Goal: Task Accomplishment & Management: Manage account settings

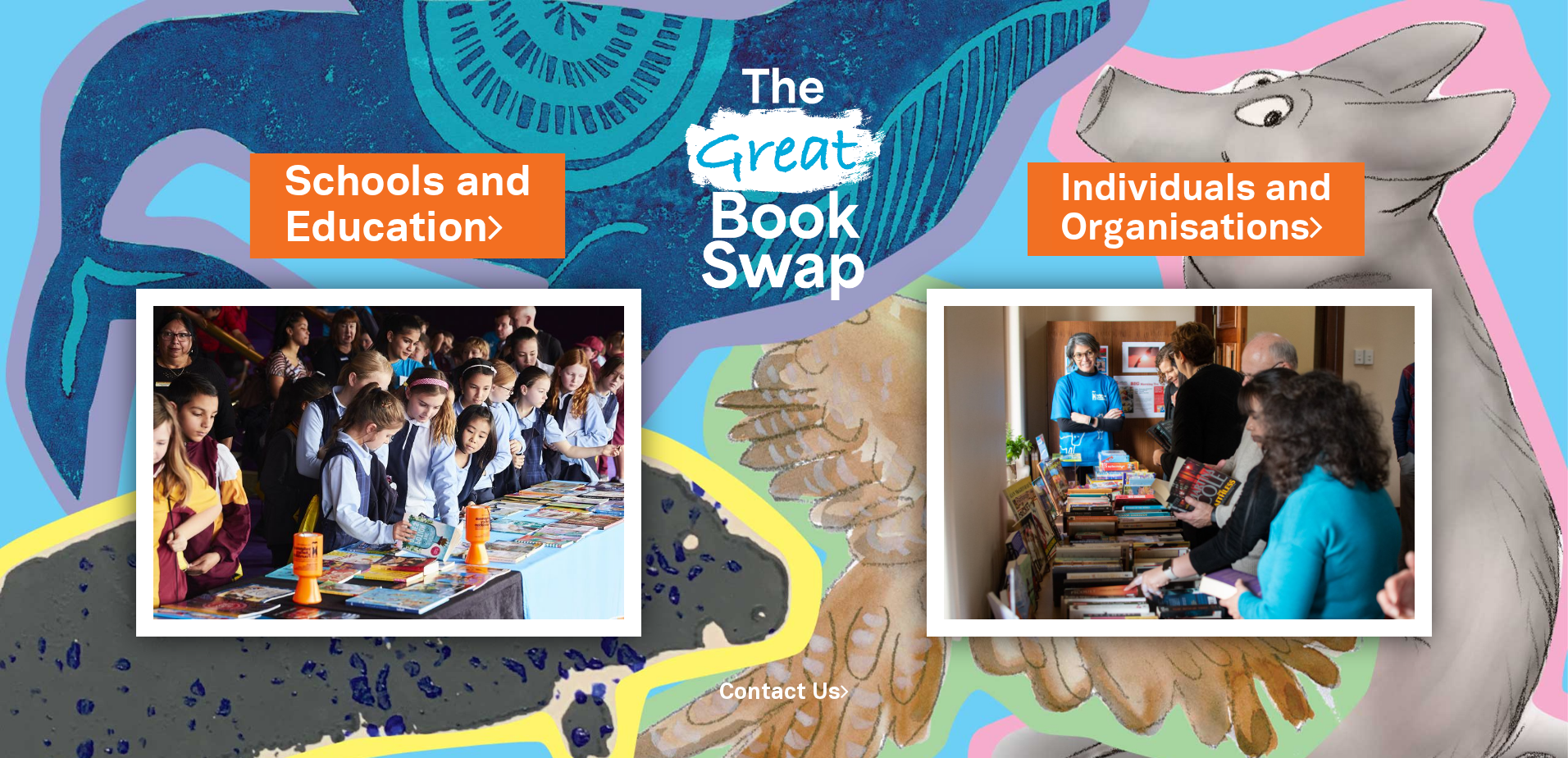
click at [484, 213] on link "Schools and Education" at bounding box center [407, 206] width 247 height 103
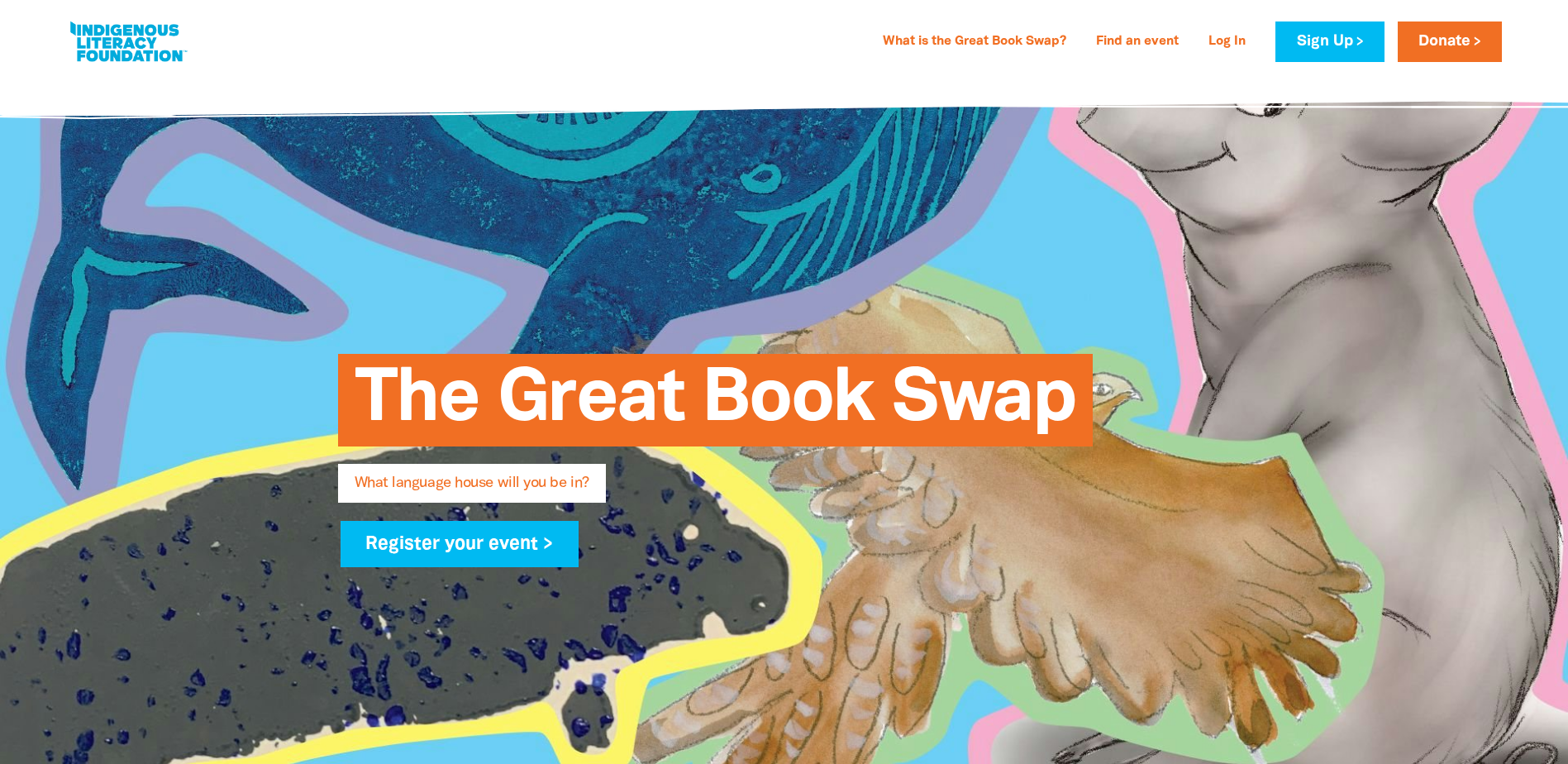
type input "shananne"
type input "[PERSON_NAME]"
type input "[EMAIL_ADDRESS][DOMAIN_NAME]"
type input "Discovery Early Learning Centre [GEOGRAPHIC_DATA]"
select select "early-learning"
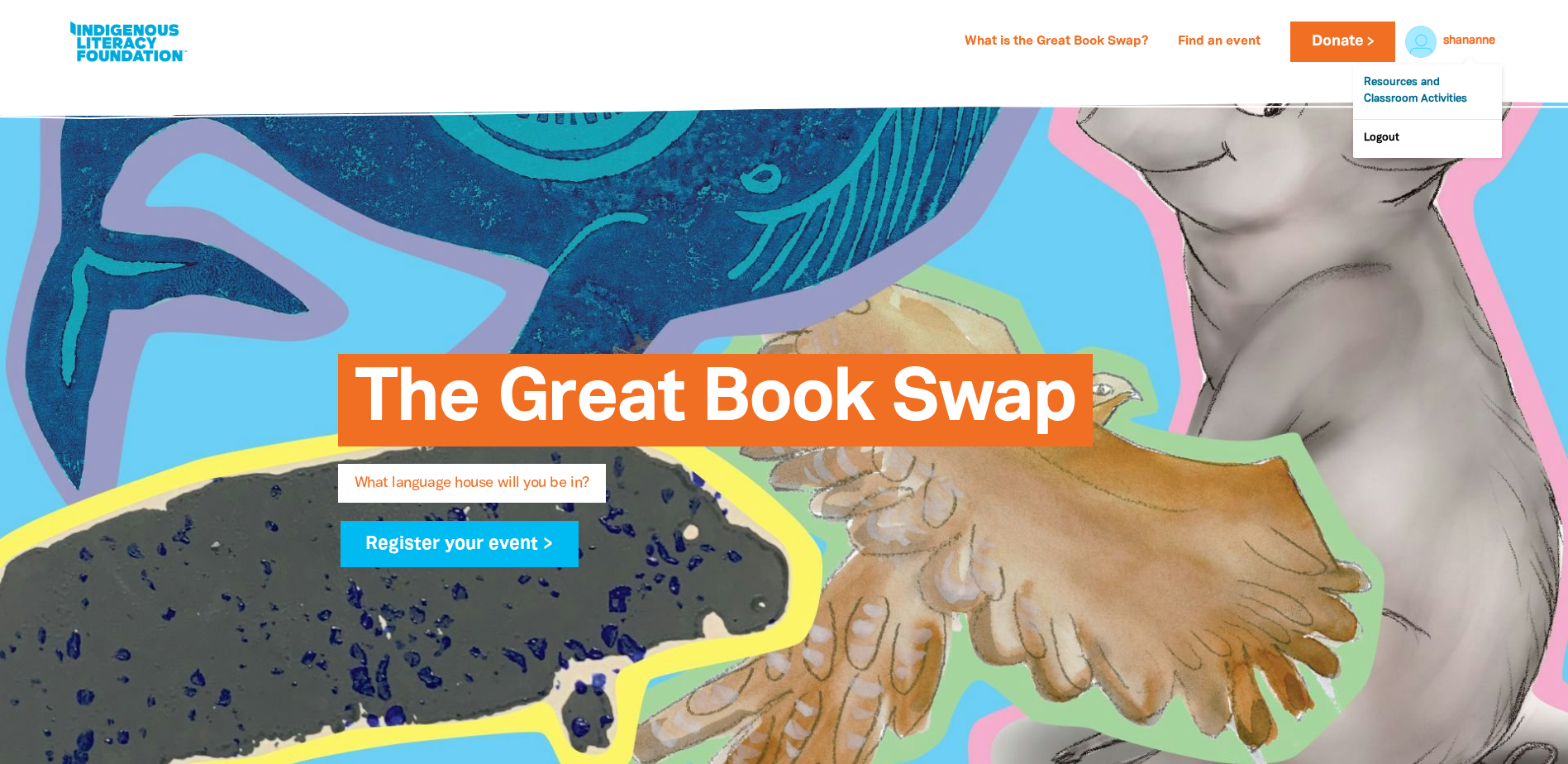
click at [1442, 85] on link "Resources and Classroom Activities" at bounding box center [1427, 92] width 149 height 55
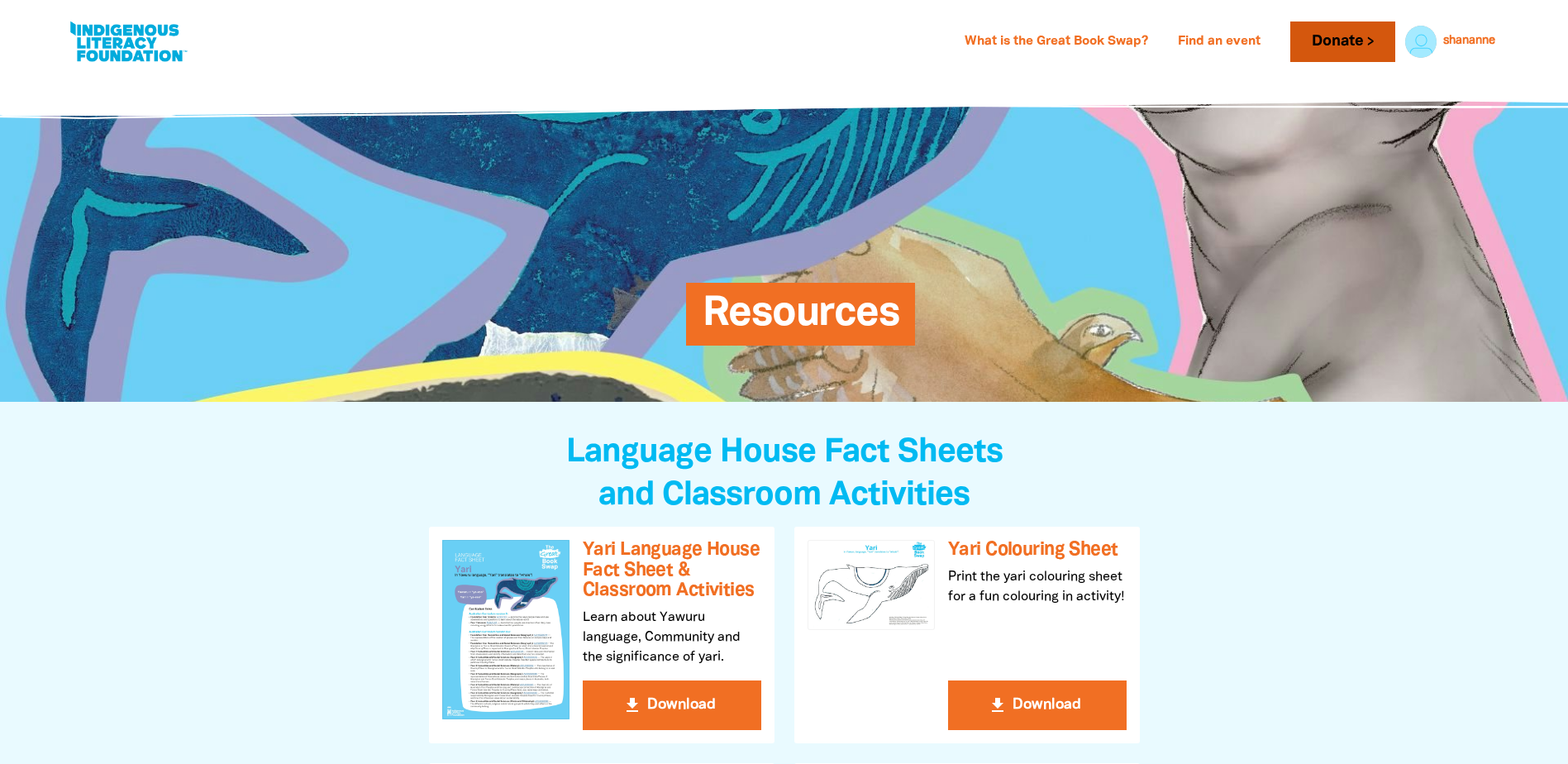
click at [1299, 33] on link "Donate" at bounding box center [1341, 42] width 104 height 41
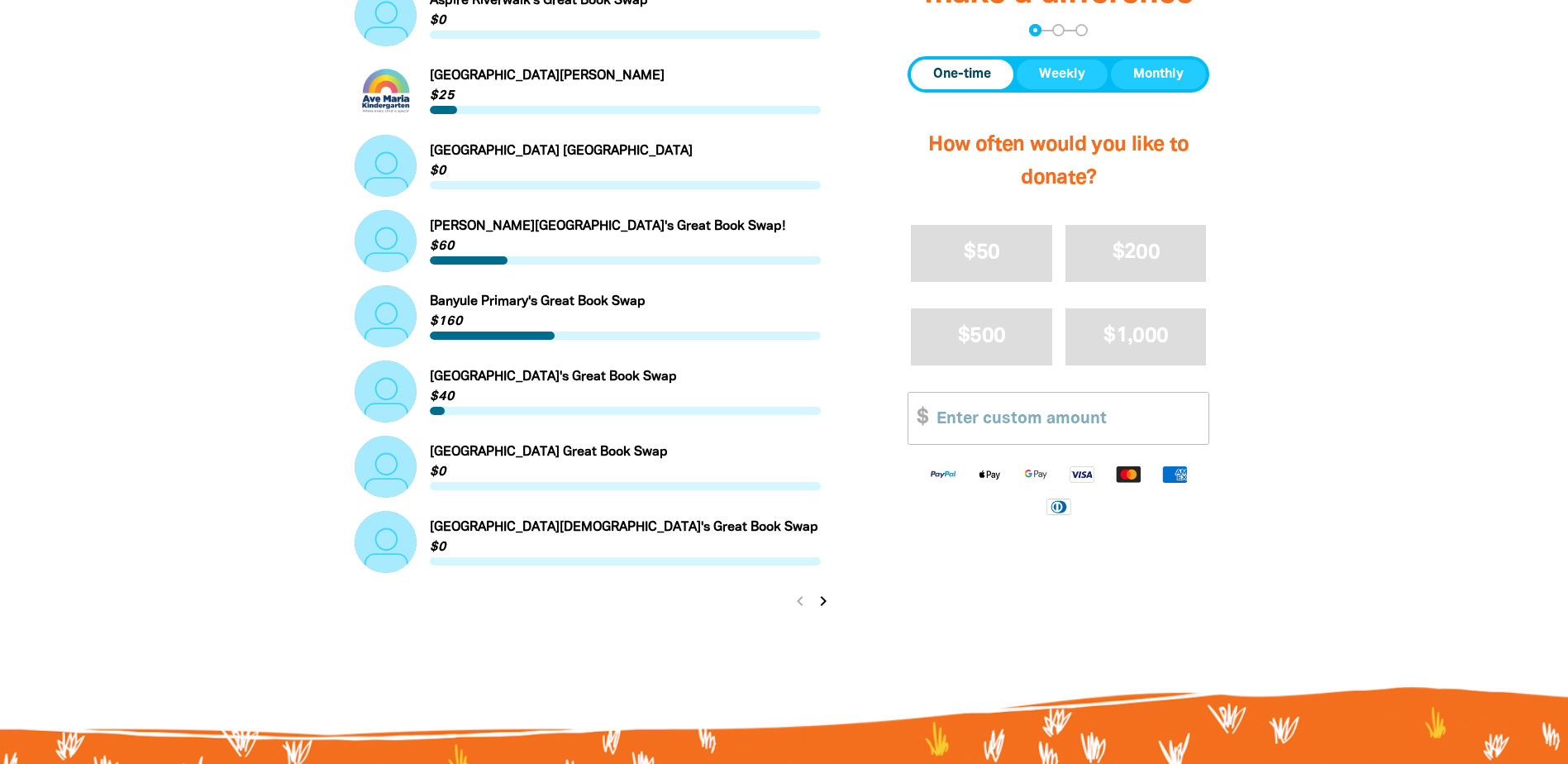
scroll to position [1654, 0]
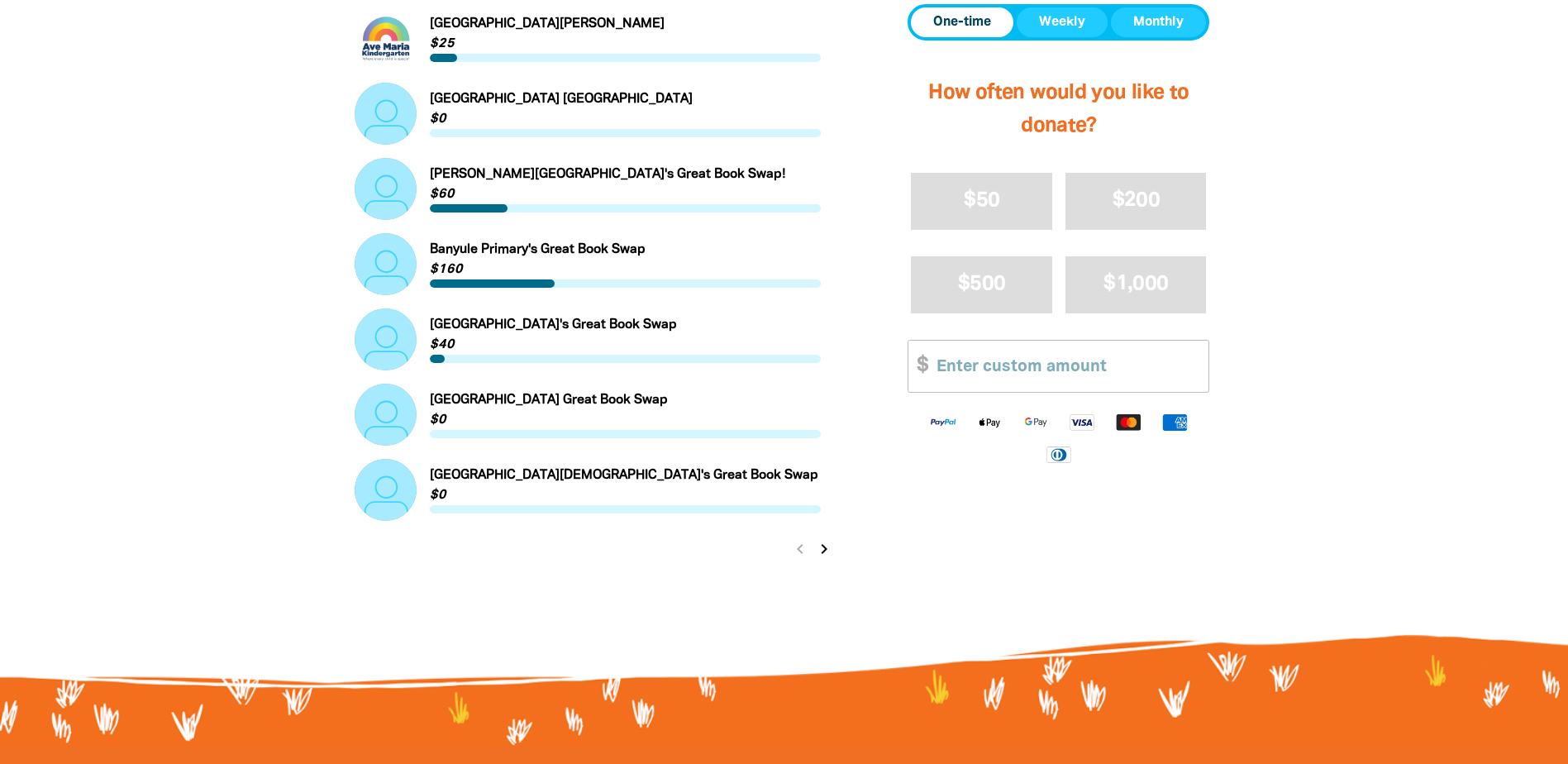
click at [822, 553] on icon "chevron_right" at bounding box center [824, 549] width 19 height 19
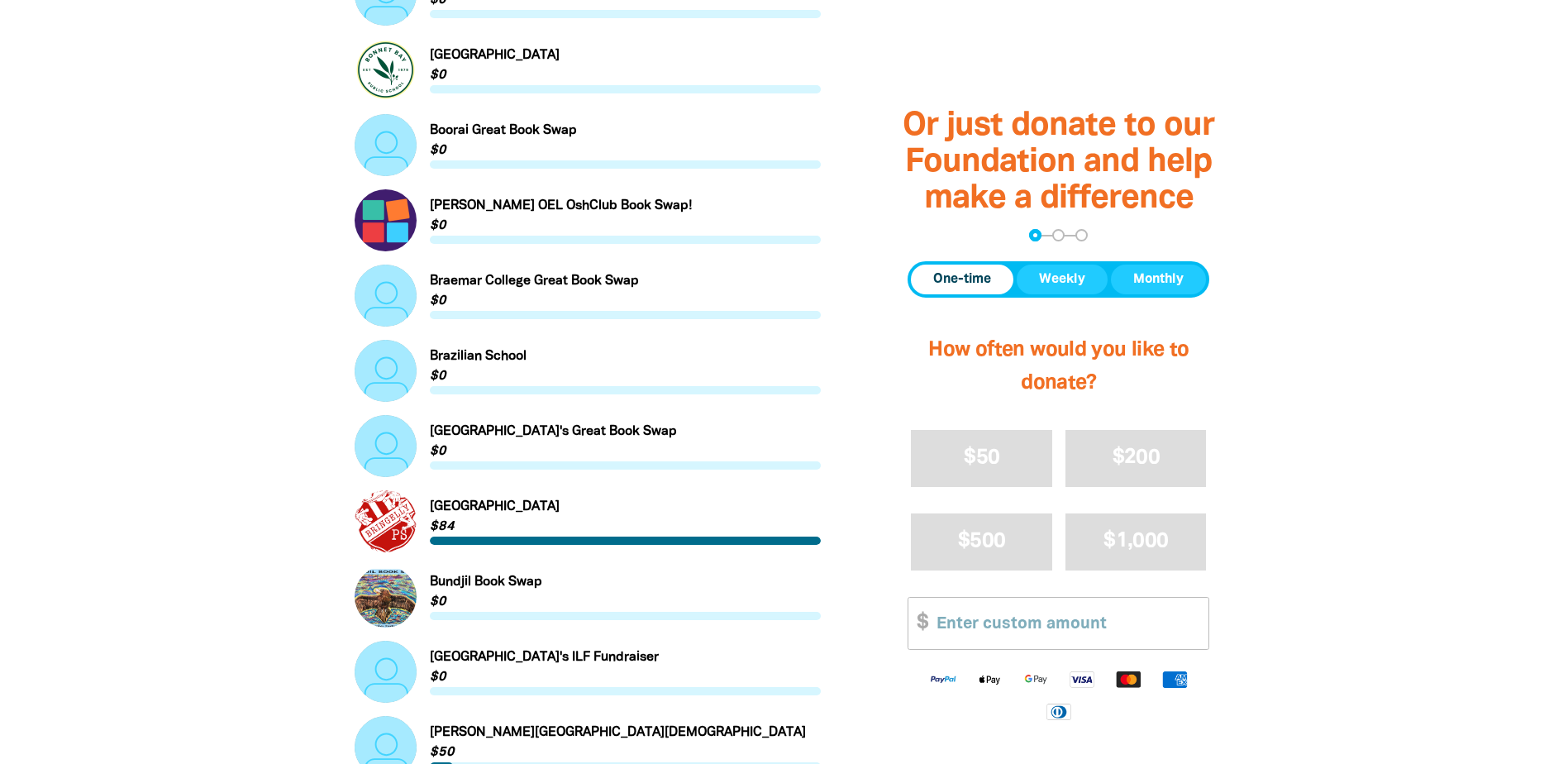
scroll to position [1656, 0]
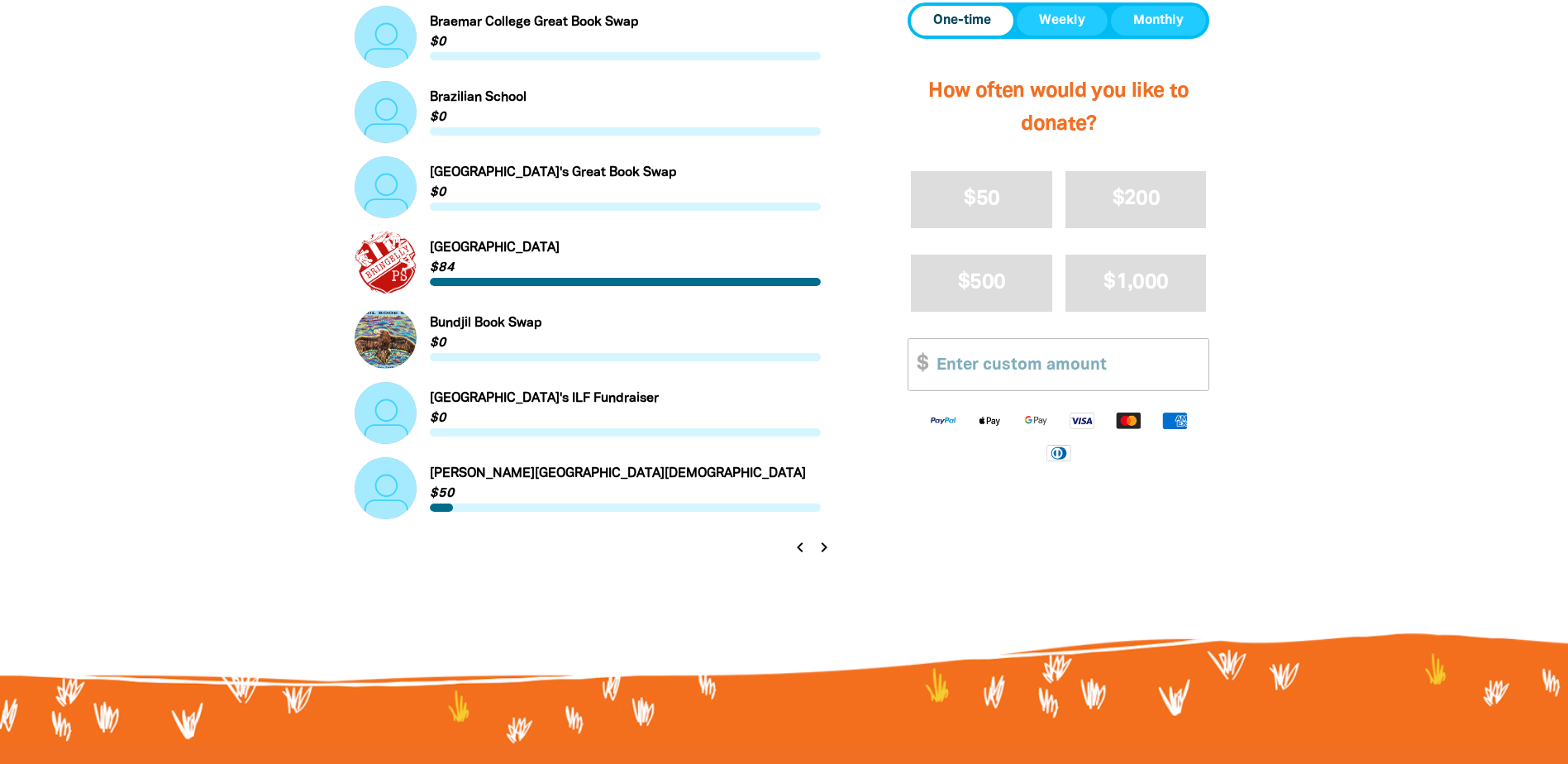
click at [821, 549] on icon "chevron_right" at bounding box center [824, 547] width 19 height 19
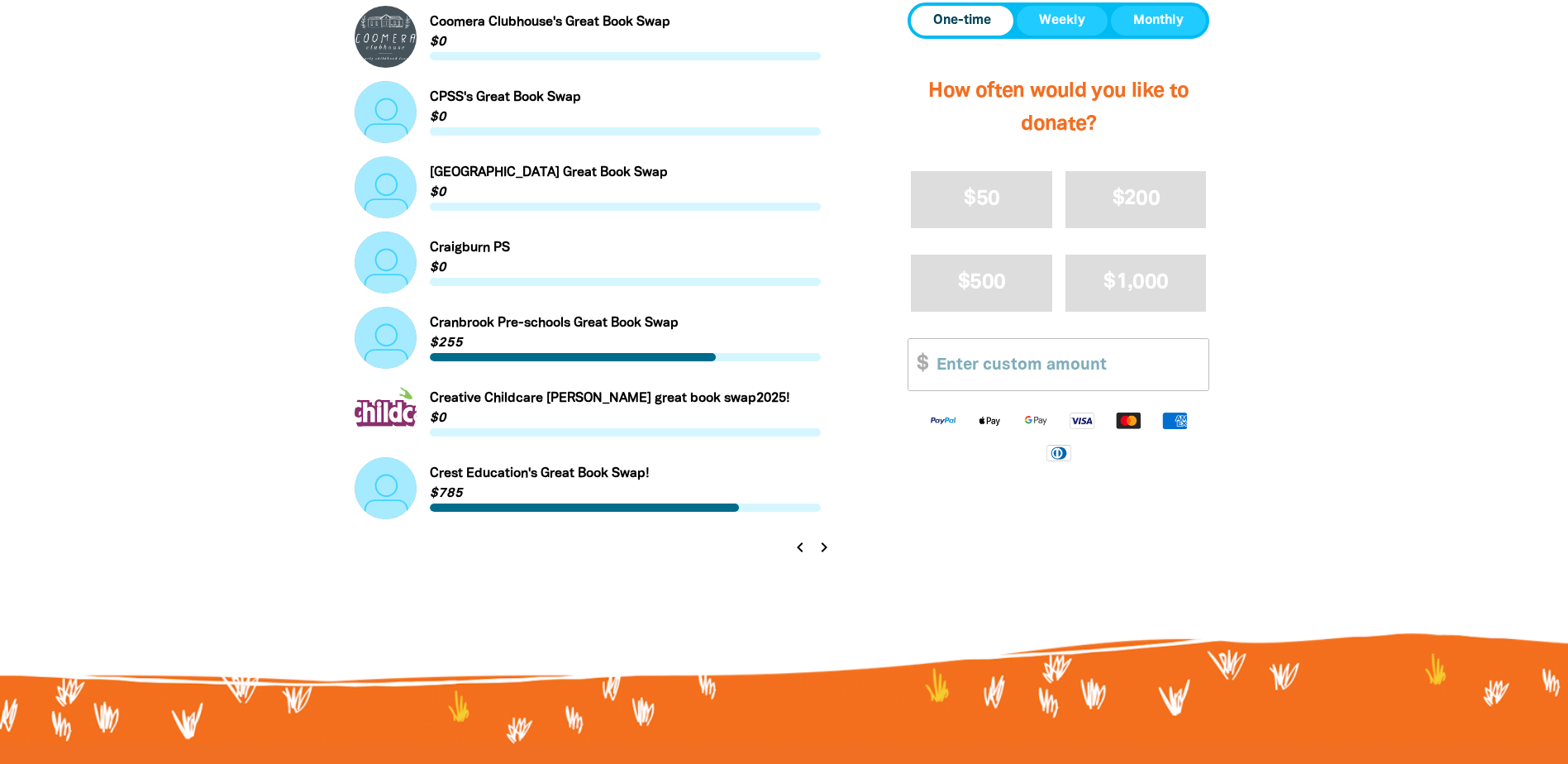
click at [823, 550] on icon "chevron_right" at bounding box center [824, 547] width 19 height 19
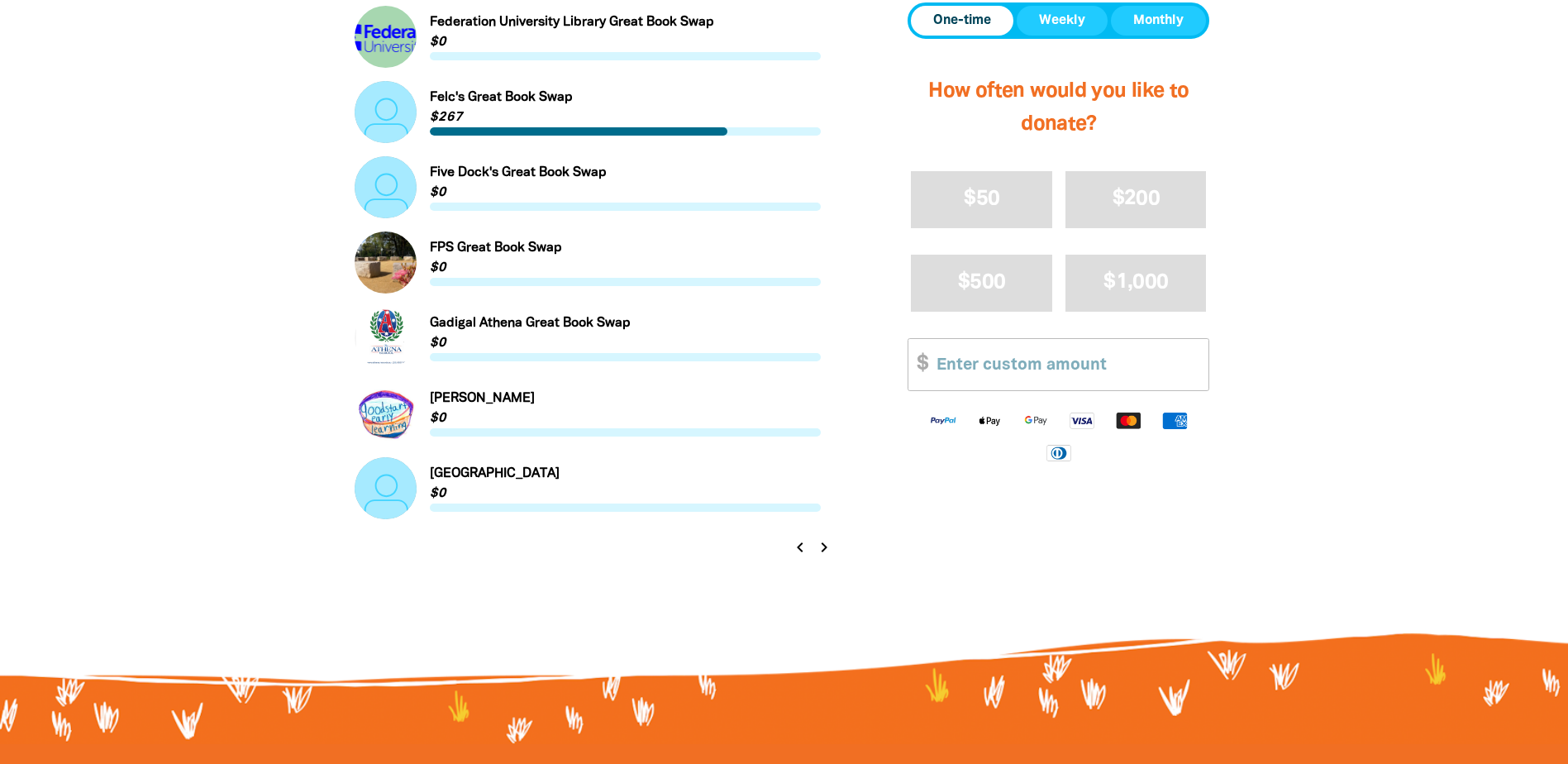
click at [822, 550] on icon "chevron_right" at bounding box center [824, 547] width 19 height 19
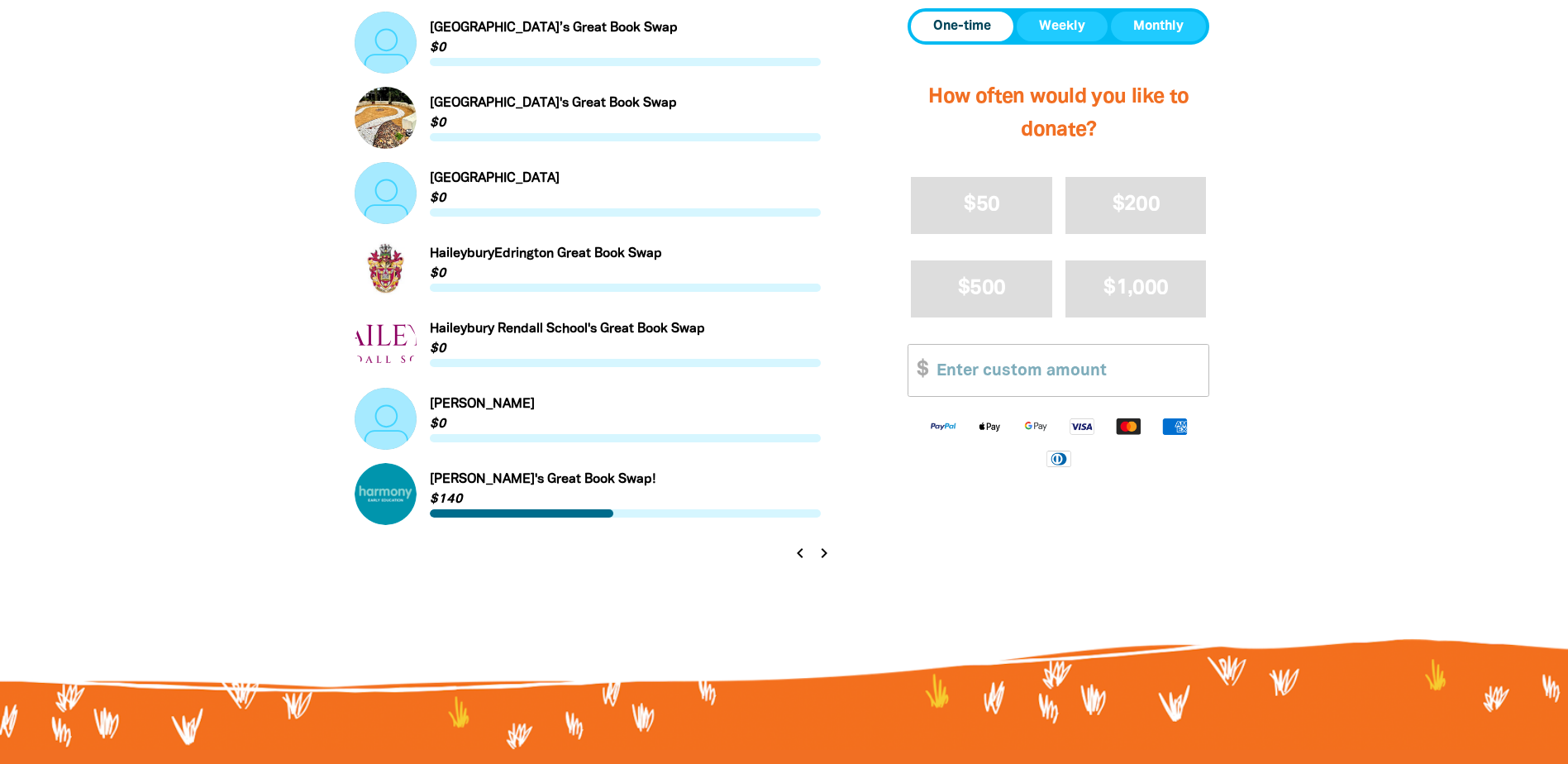
click at [826, 550] on icon "chevron_right" at bounding box center [824, 553] width 19 height 19
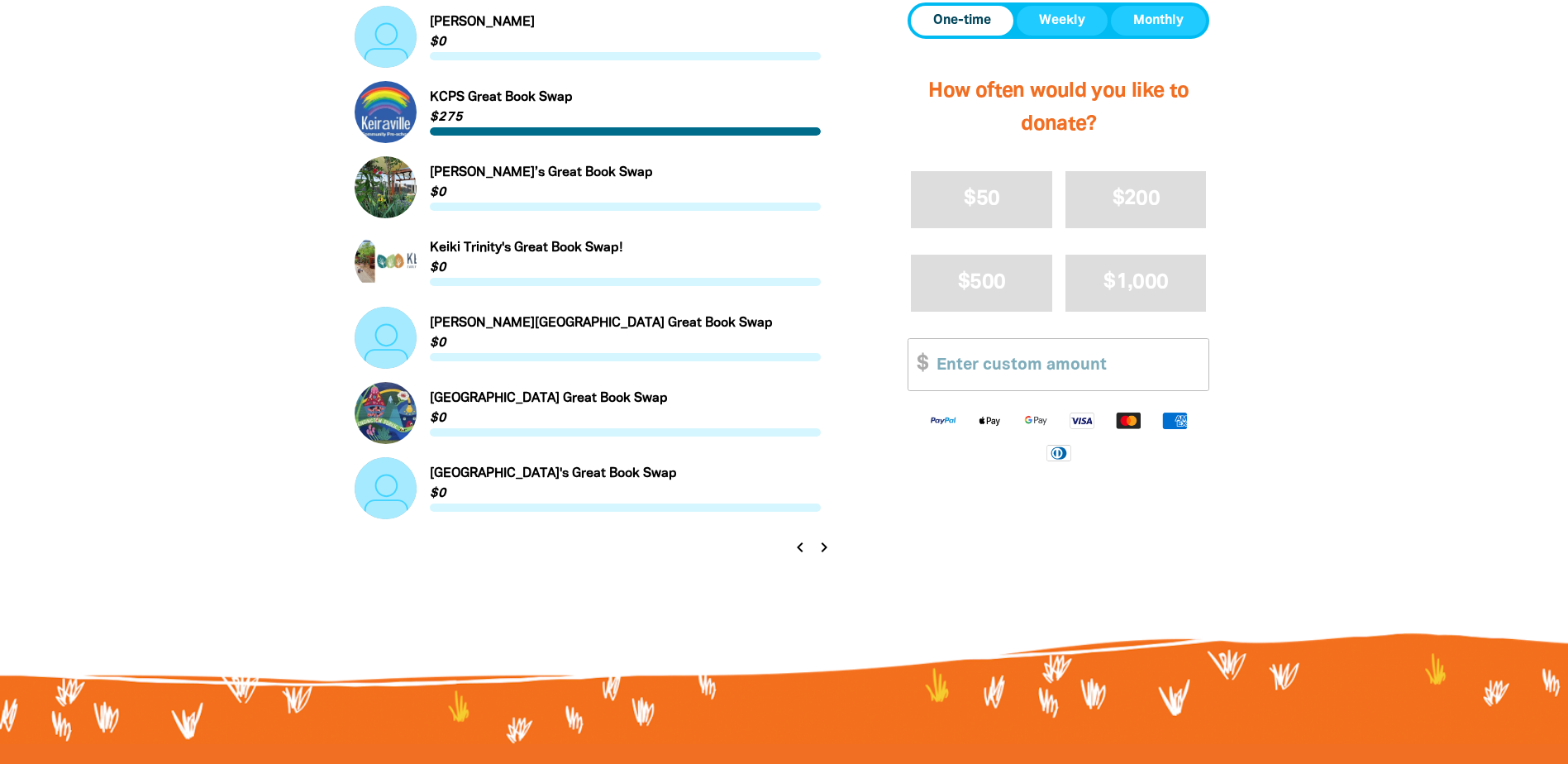
click at [821, 548] on icon "chevron_right" at bounding box center [824, 547] width 19 height 19
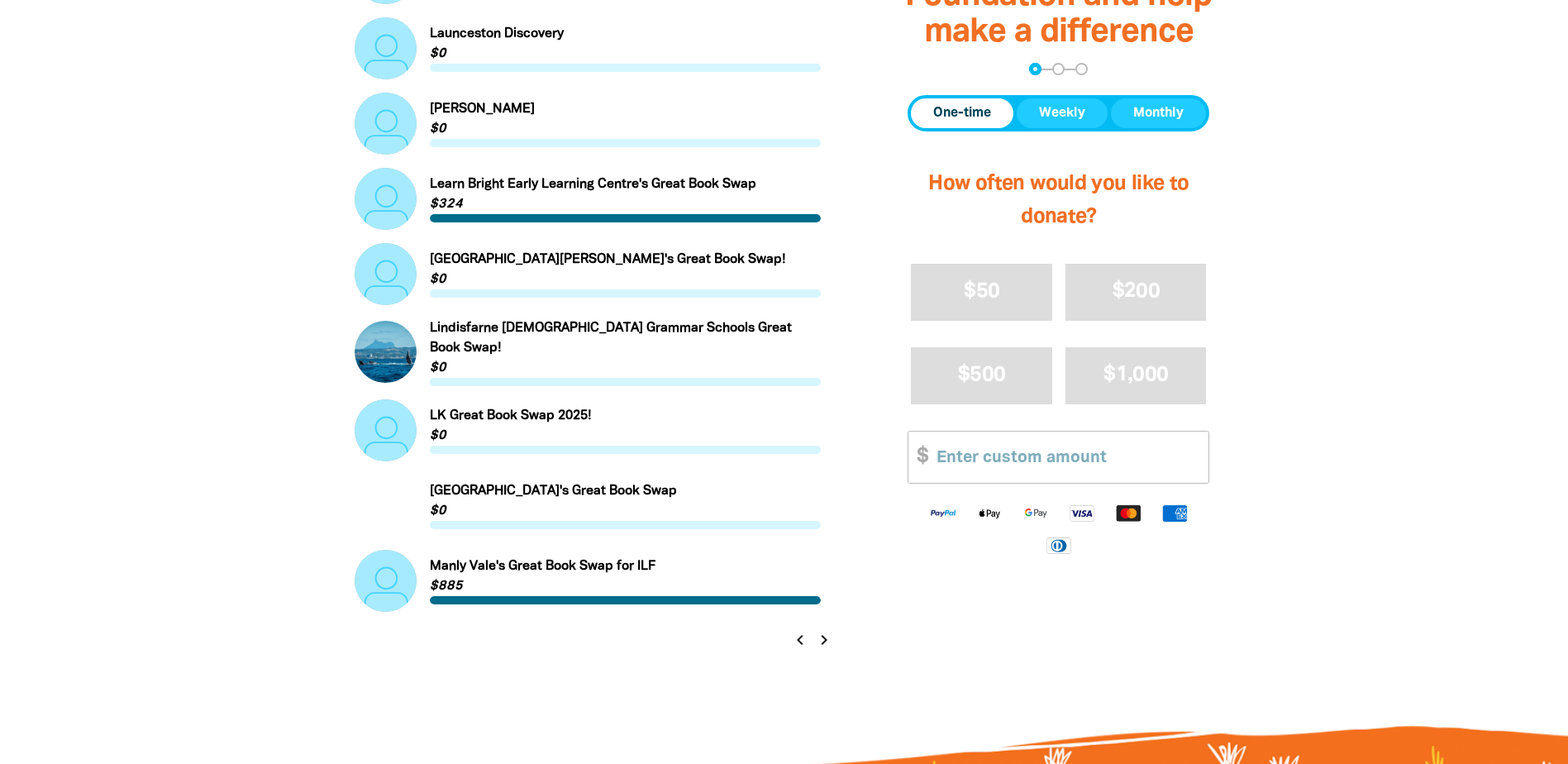
scroll to position [1573, 0]
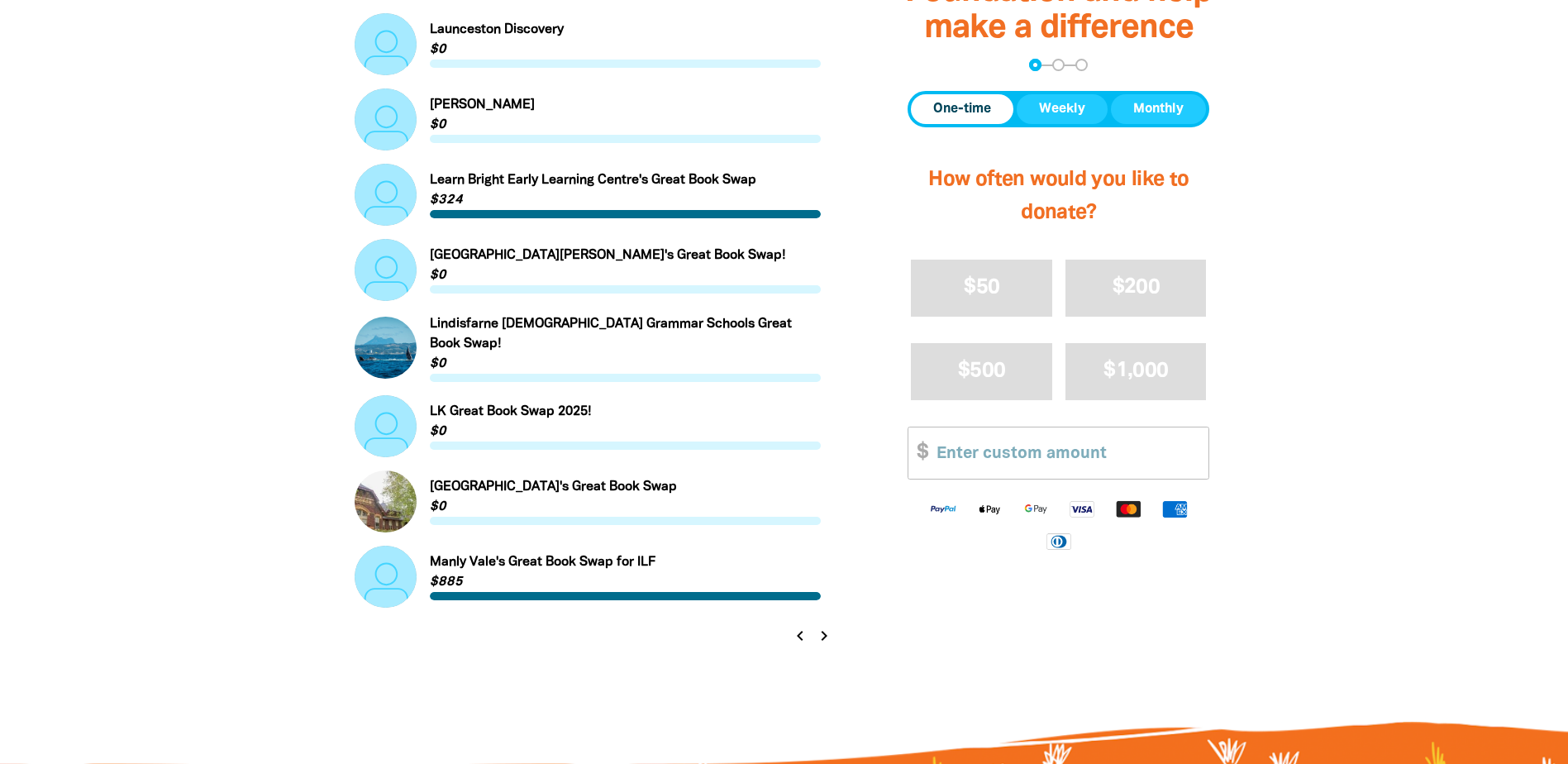
click at [824, 633] on icon "chevron_right" at bounding box center [824, 635] width 19 height 19
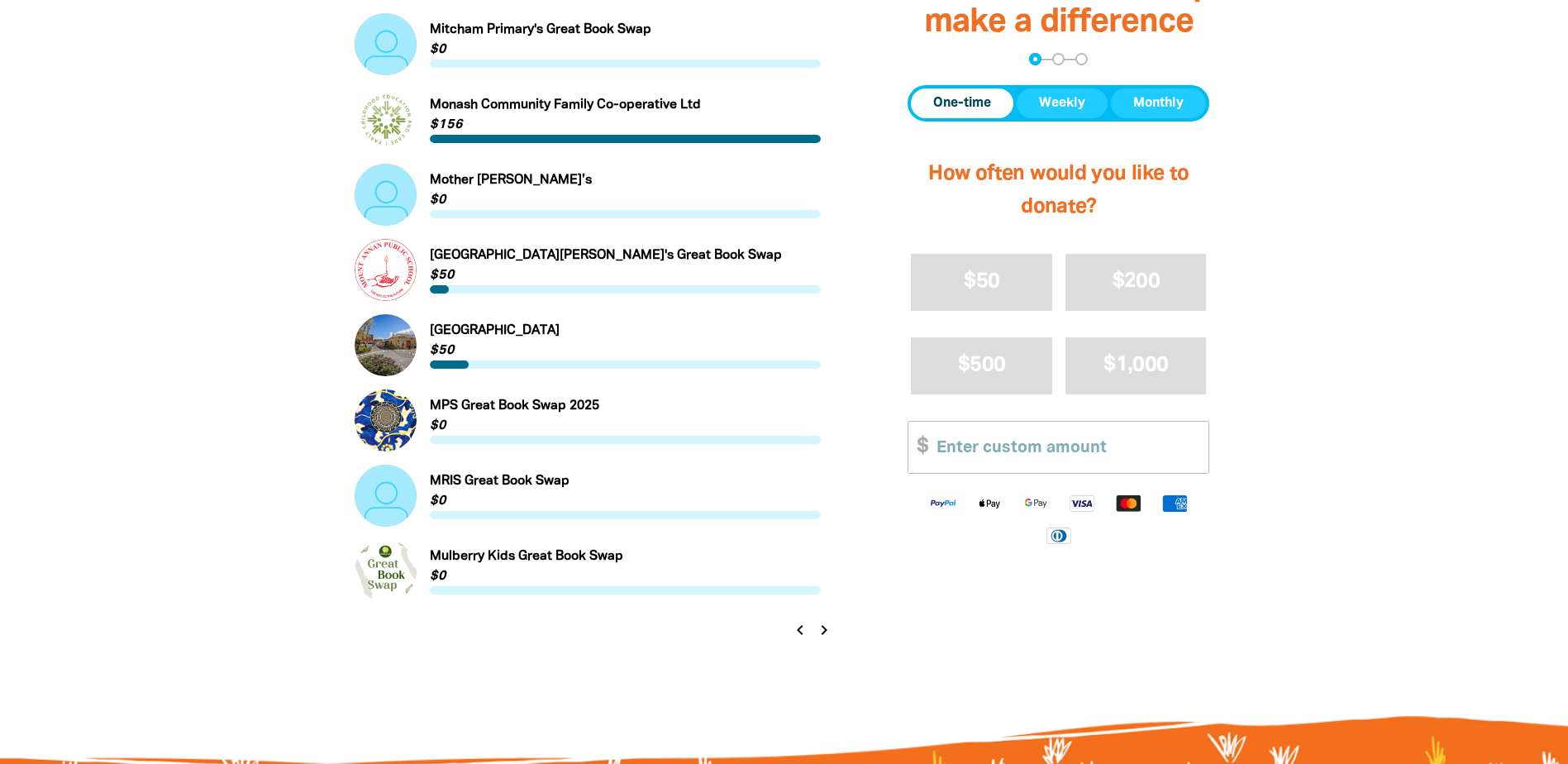
click at [823, 631] on icon "chevron_right" at bounding box center [824, 630] width 19 height 19
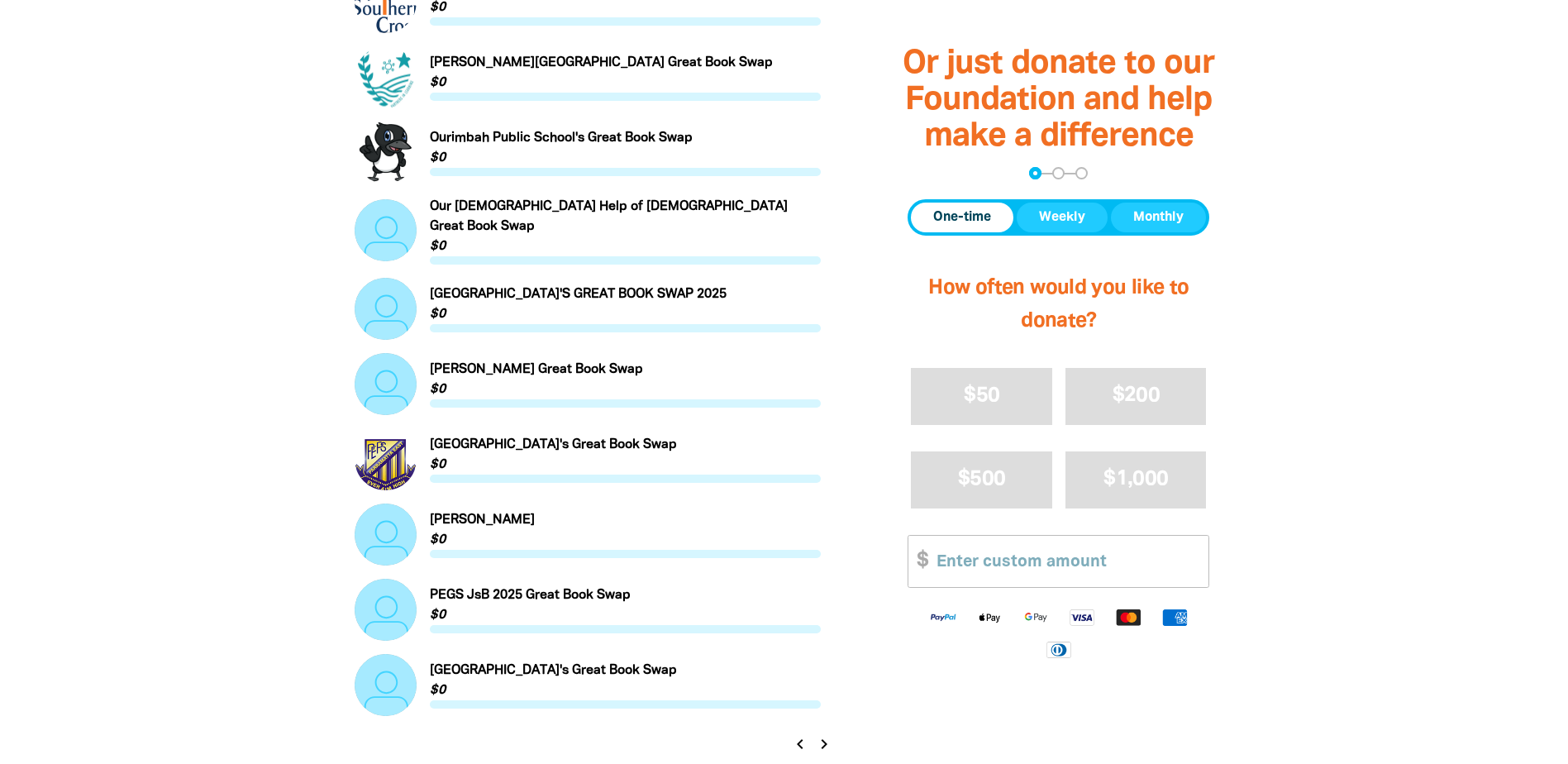
scroll to position [1490, 0]
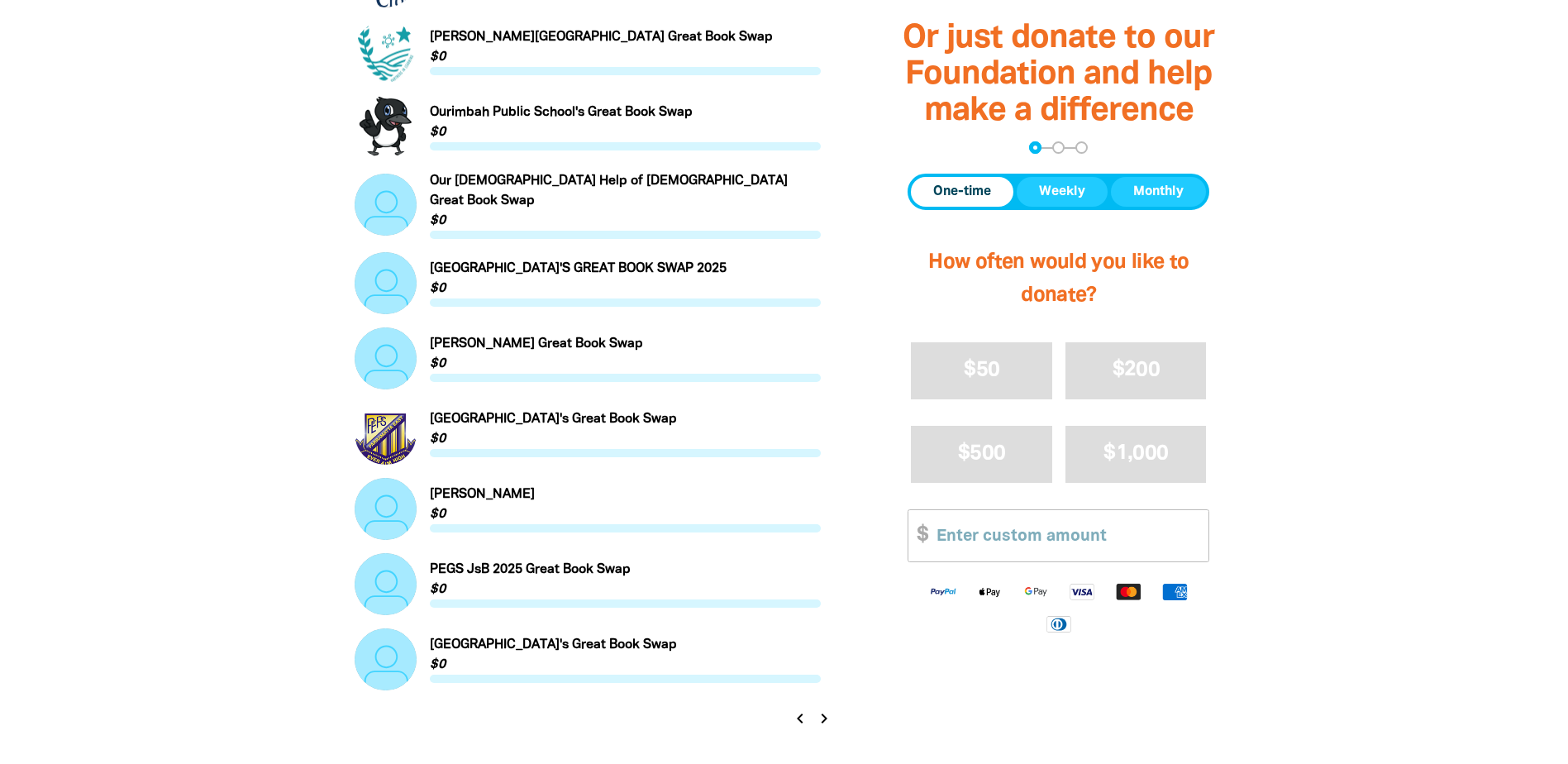
click at [826, 712] on icon "chevron_right" at bounding box center [824, 718] width 19 height 19
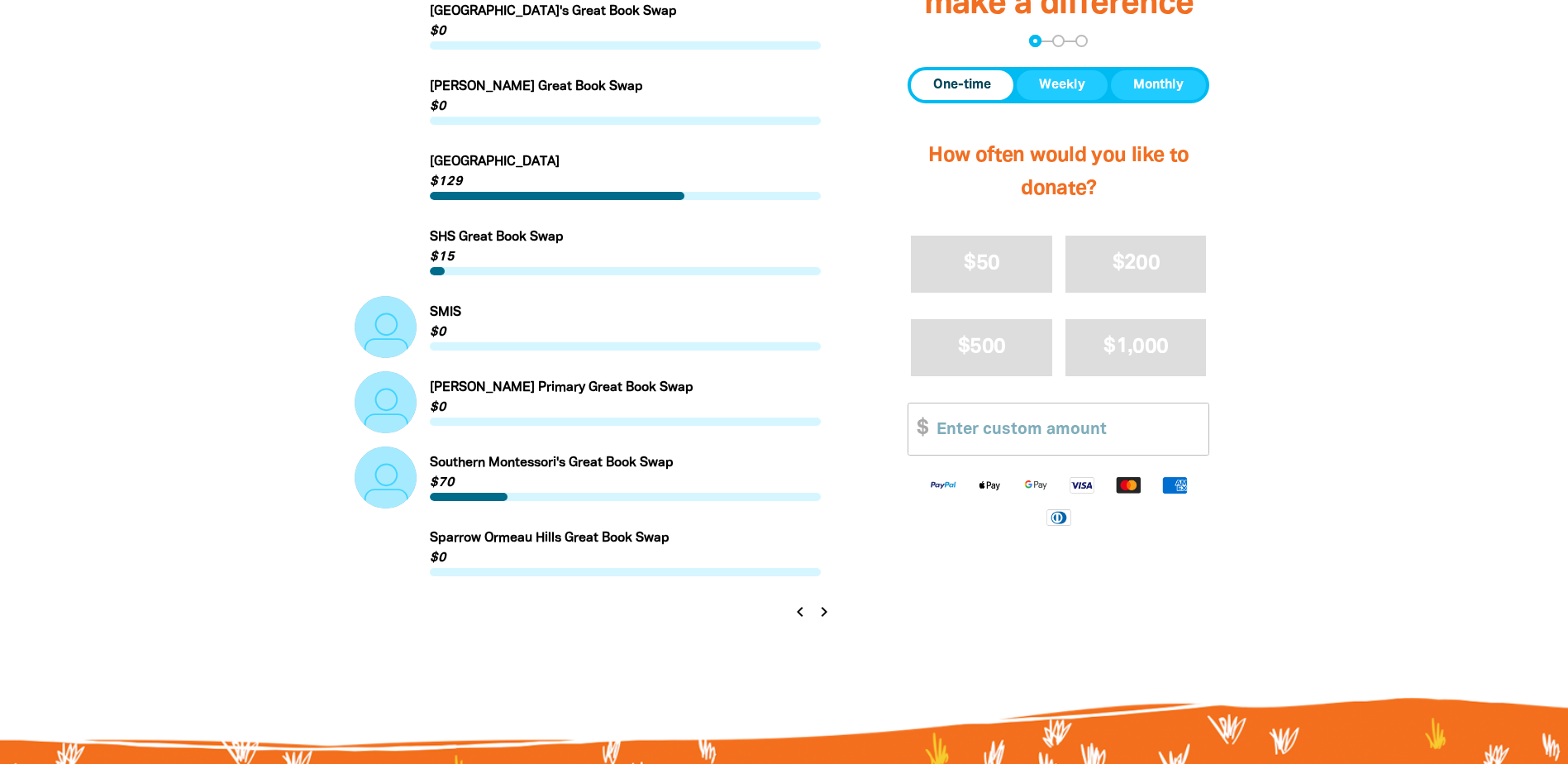
scroll to position [1656, 0]
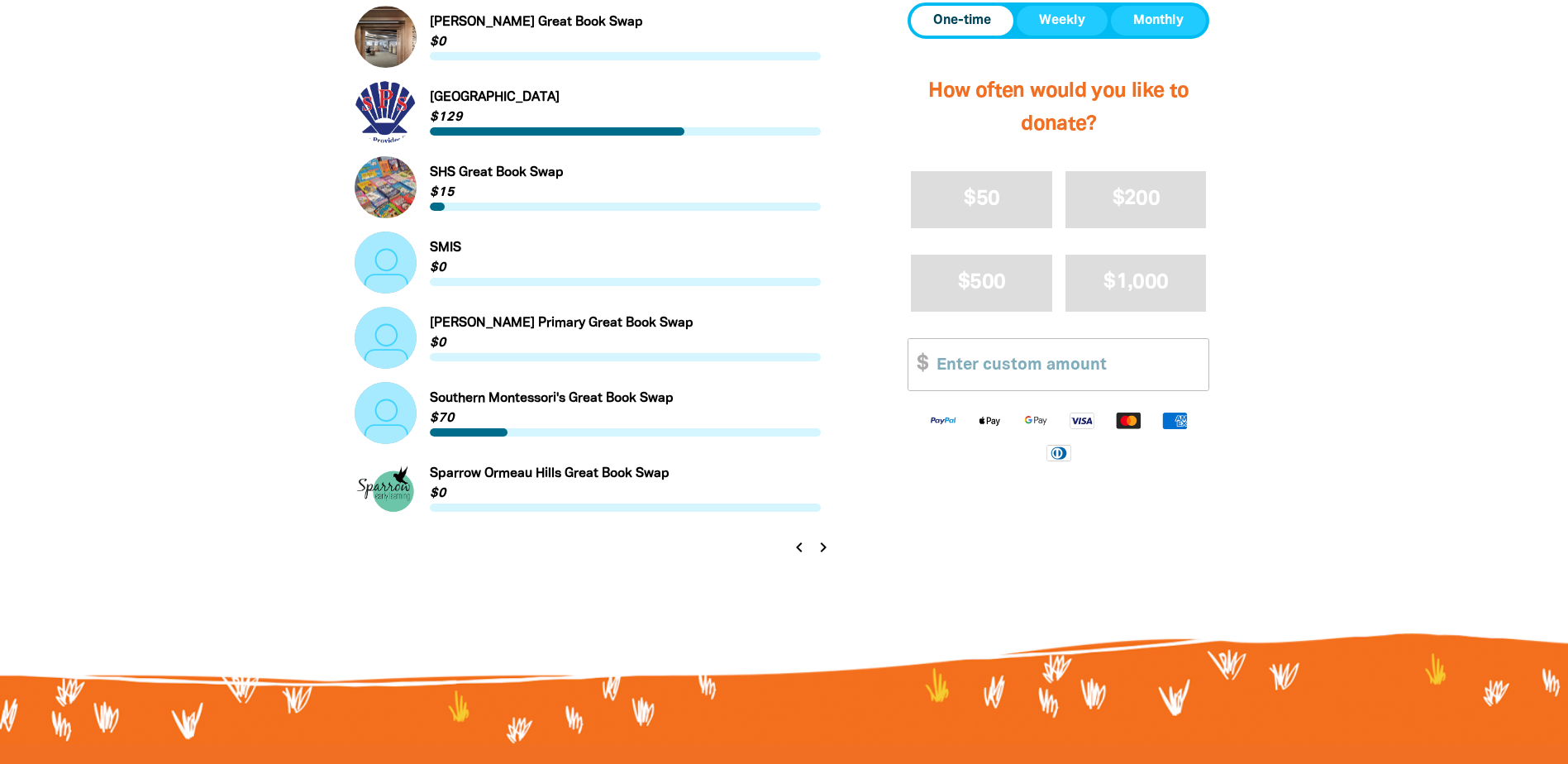
click at [799, 550] on icon "chevron_left" at bounding box center [799, 547] width 19 height 19
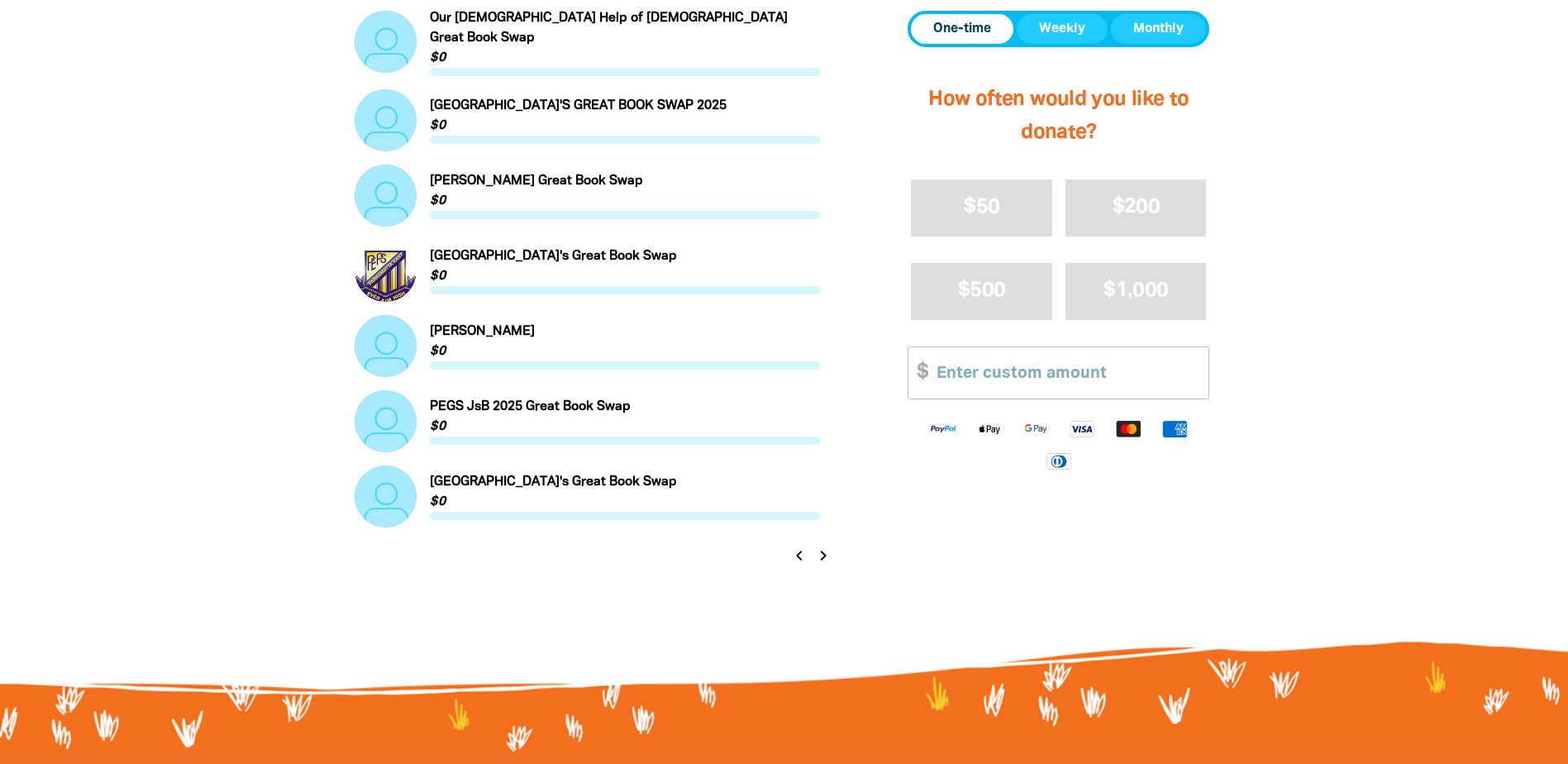
scroll to position [1820, 0]
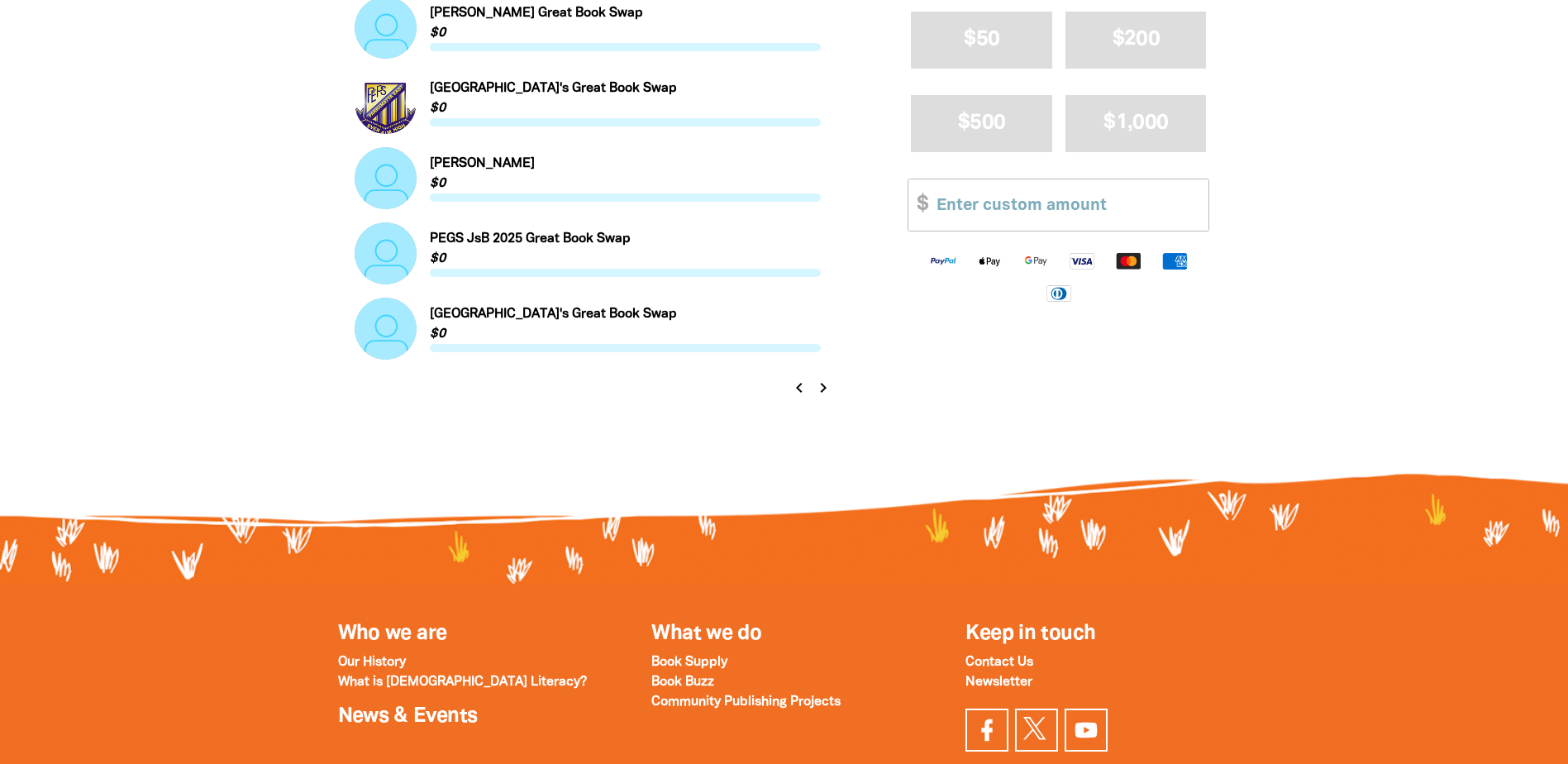
click at [801, 379] on icon "chevron_left" at bounding box center [799, 388] width 19 height 19
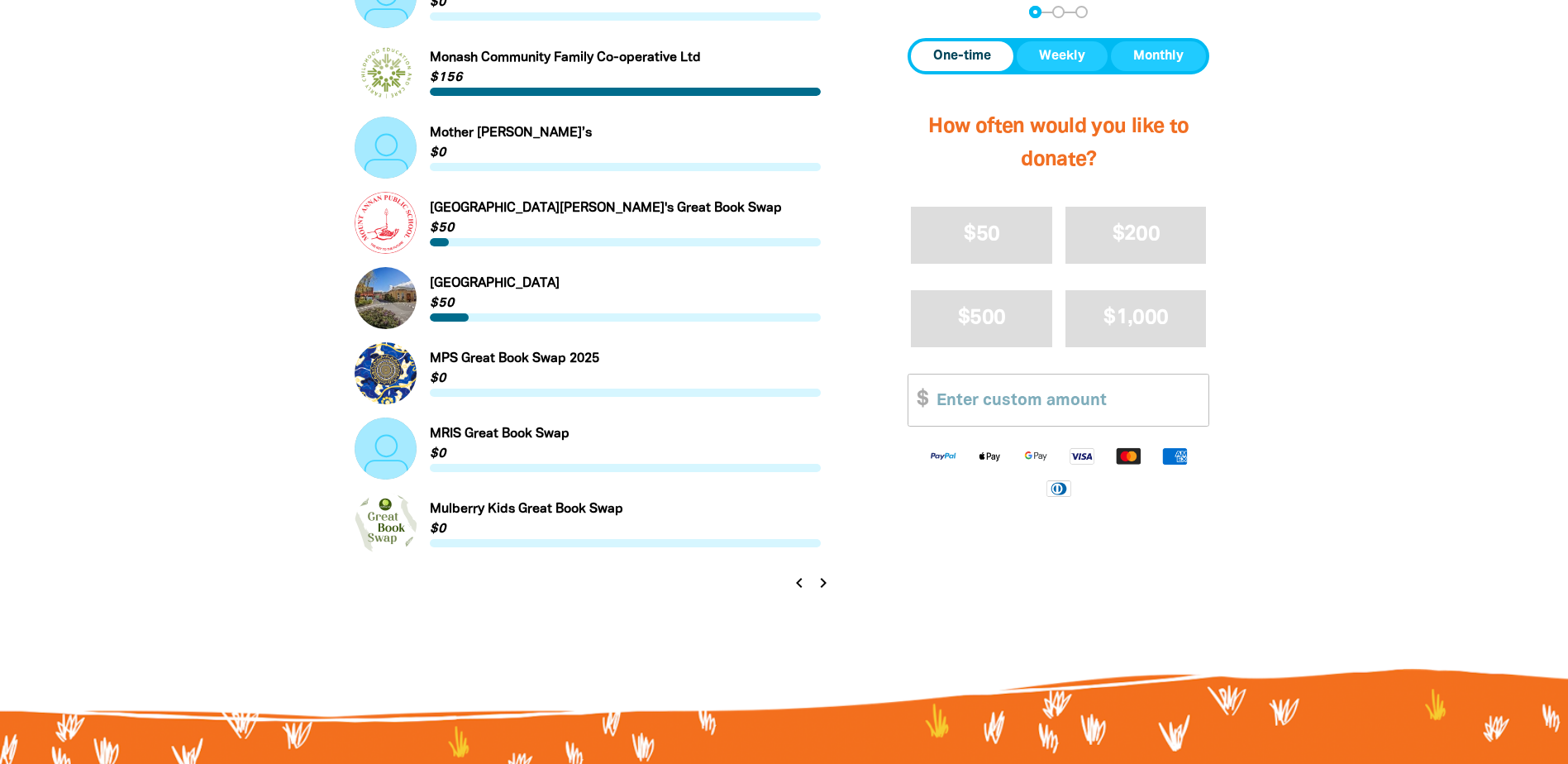
scroll to position [1656, 0]
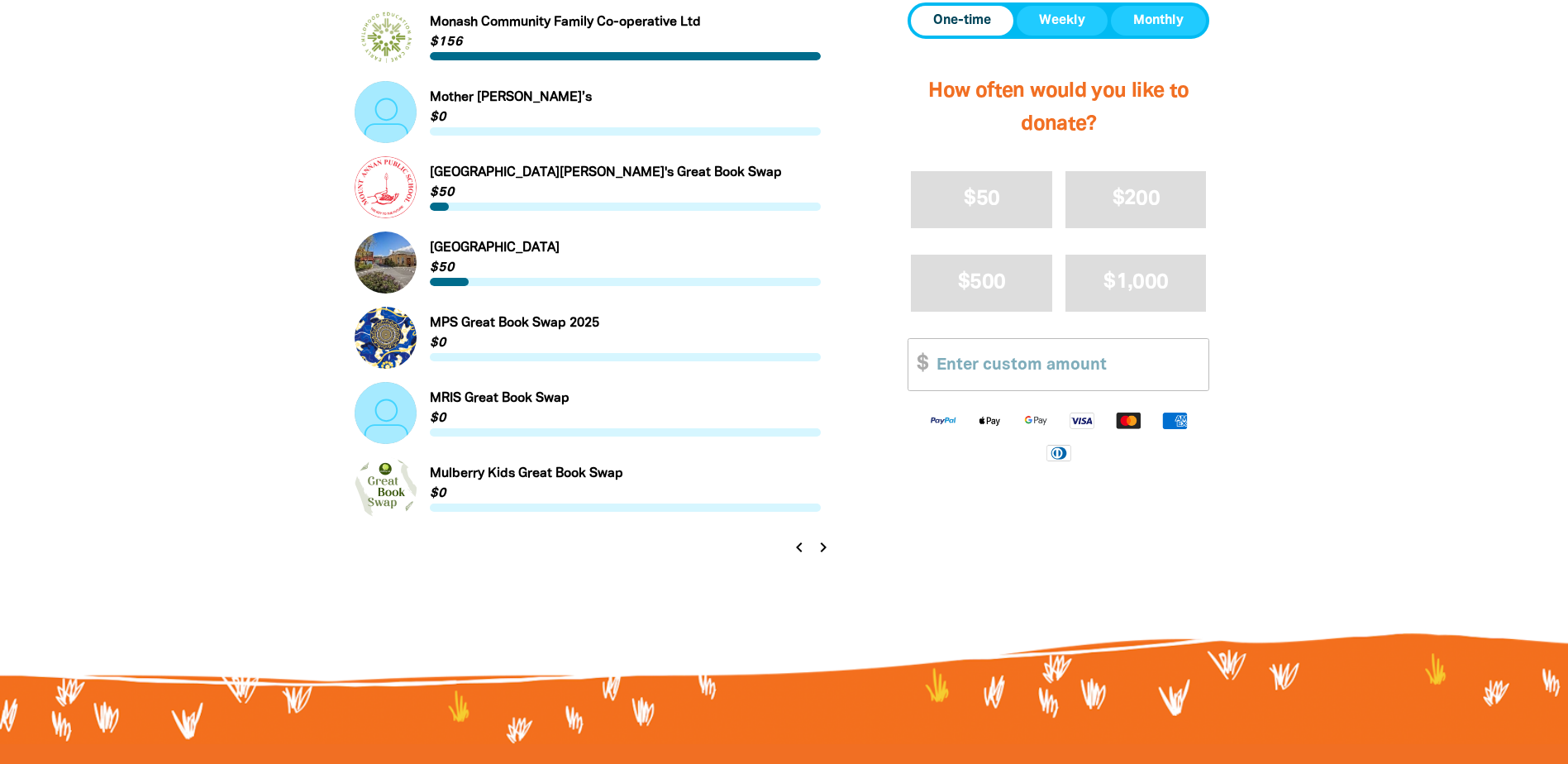
click at [799, 551] on icon "chevron_left" at bounding box center [799, 547] width 19 height 19
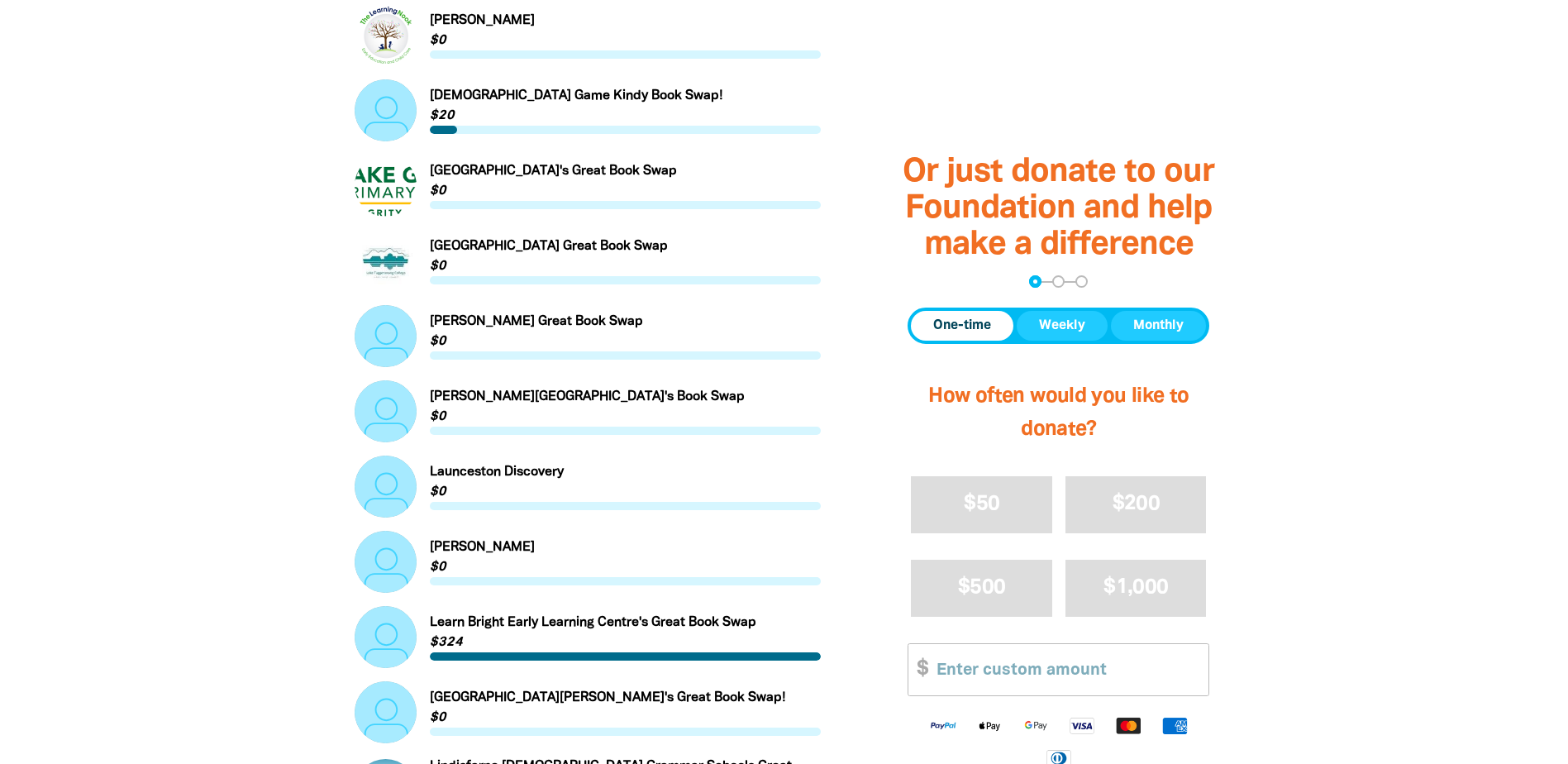
scroll to position [1160, 0]
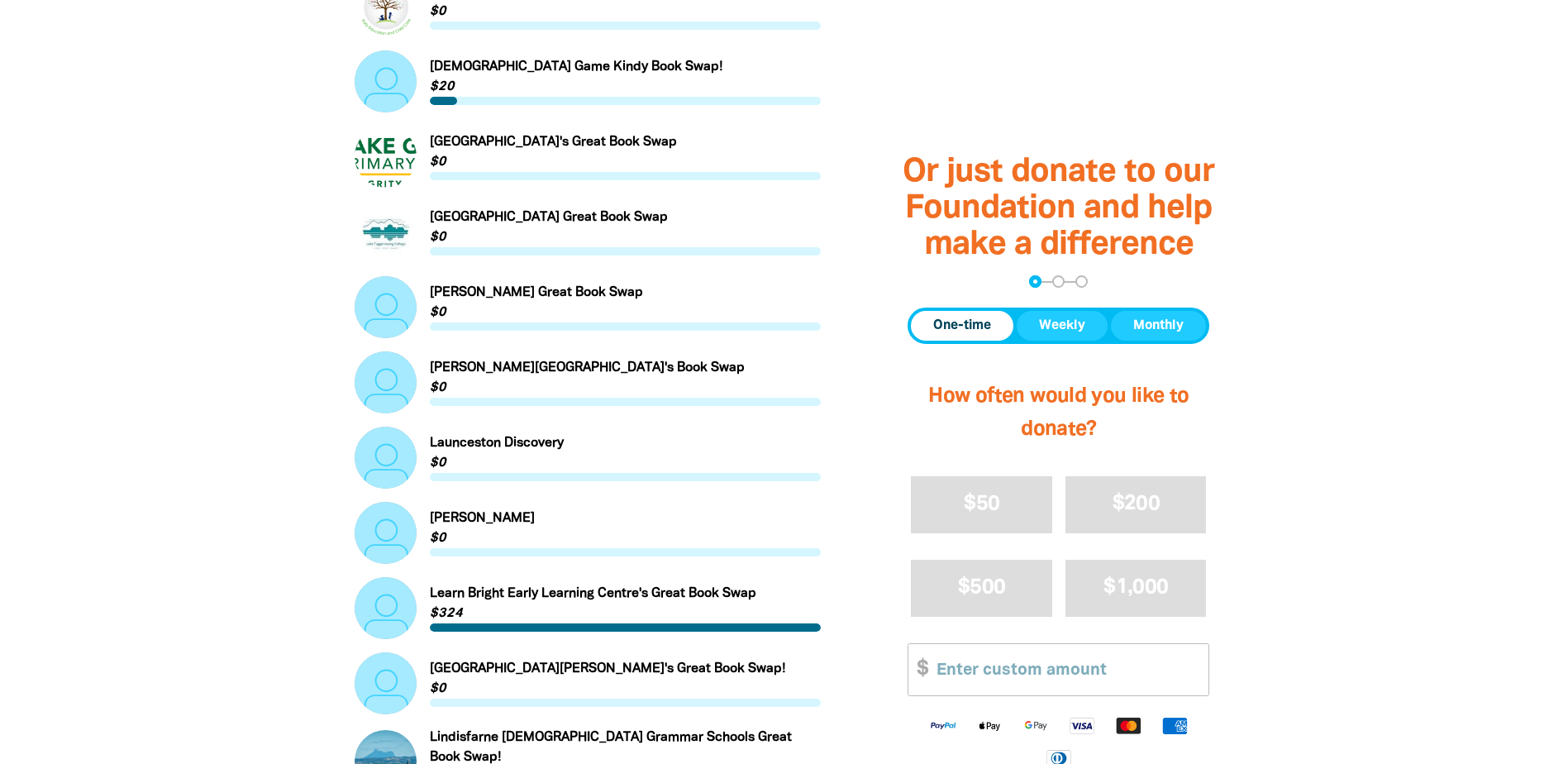
click at [375, 461] on link "Link to Launceston Discovery" at bounding box center [587, 458] width 467 height 62
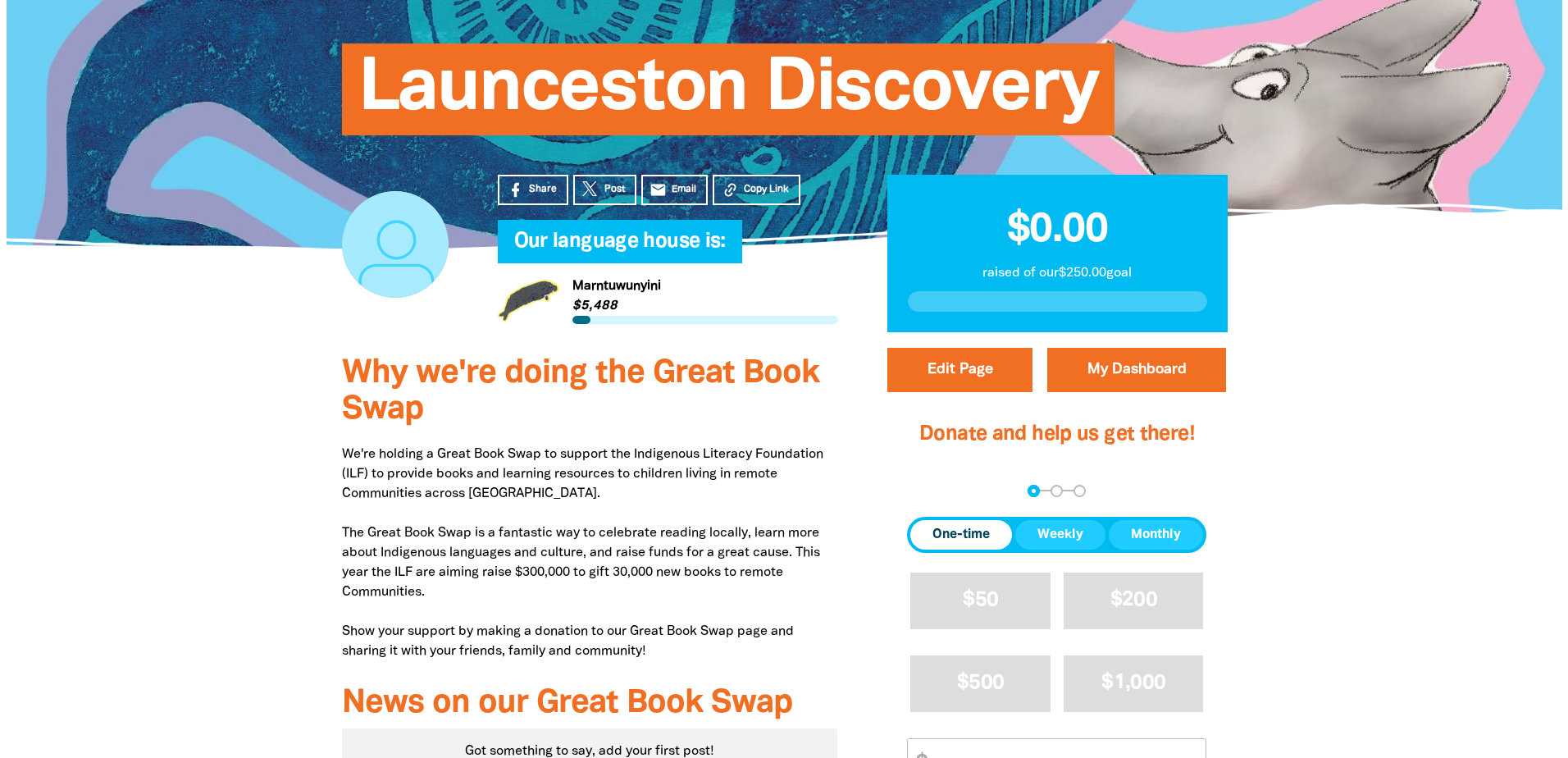
scroll to position [164, 0]
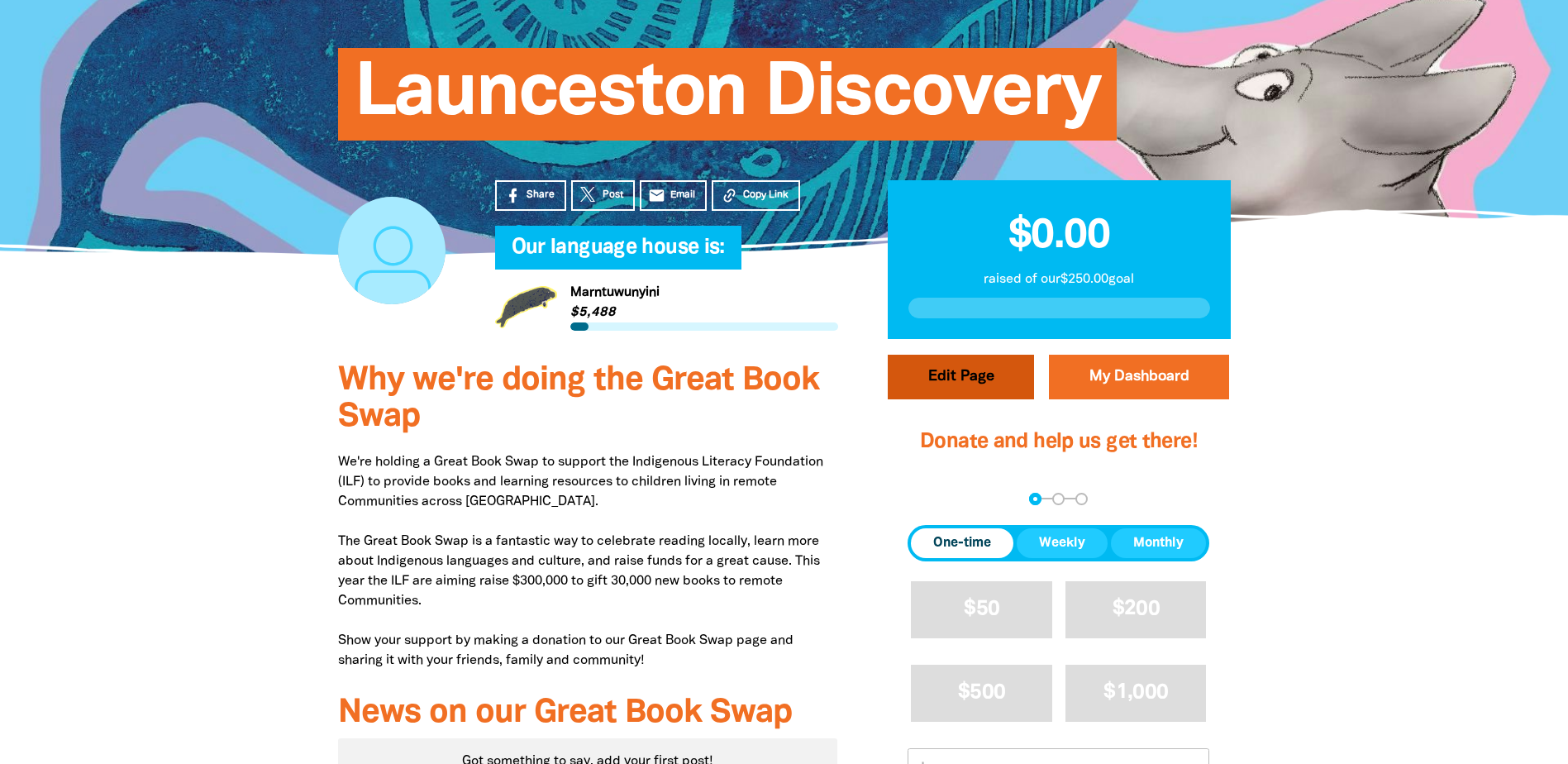
click at [911, 380] on button "Edit Page" at bounding box center [960, 377] width 146 height 45
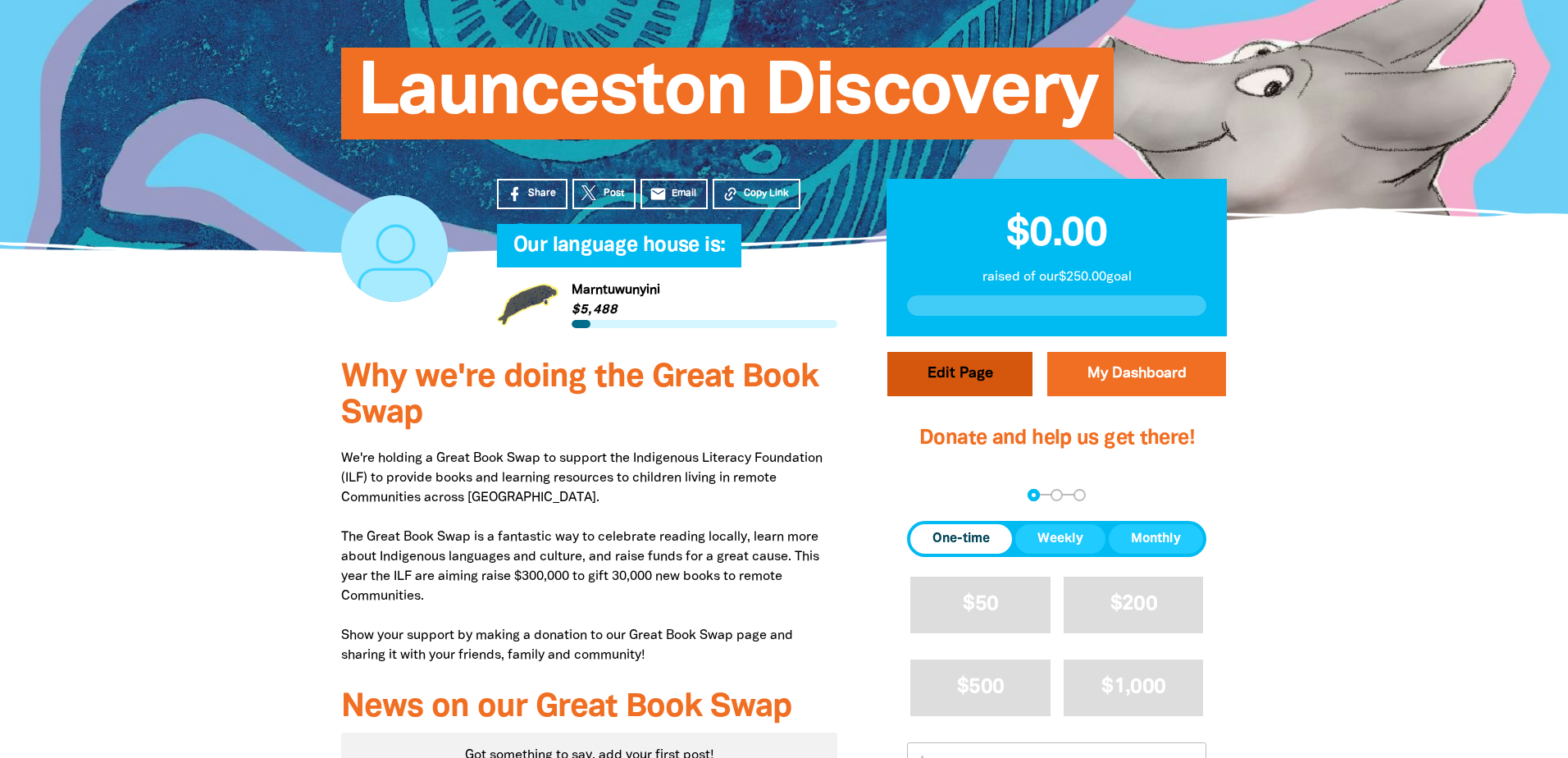
select select "TAS"
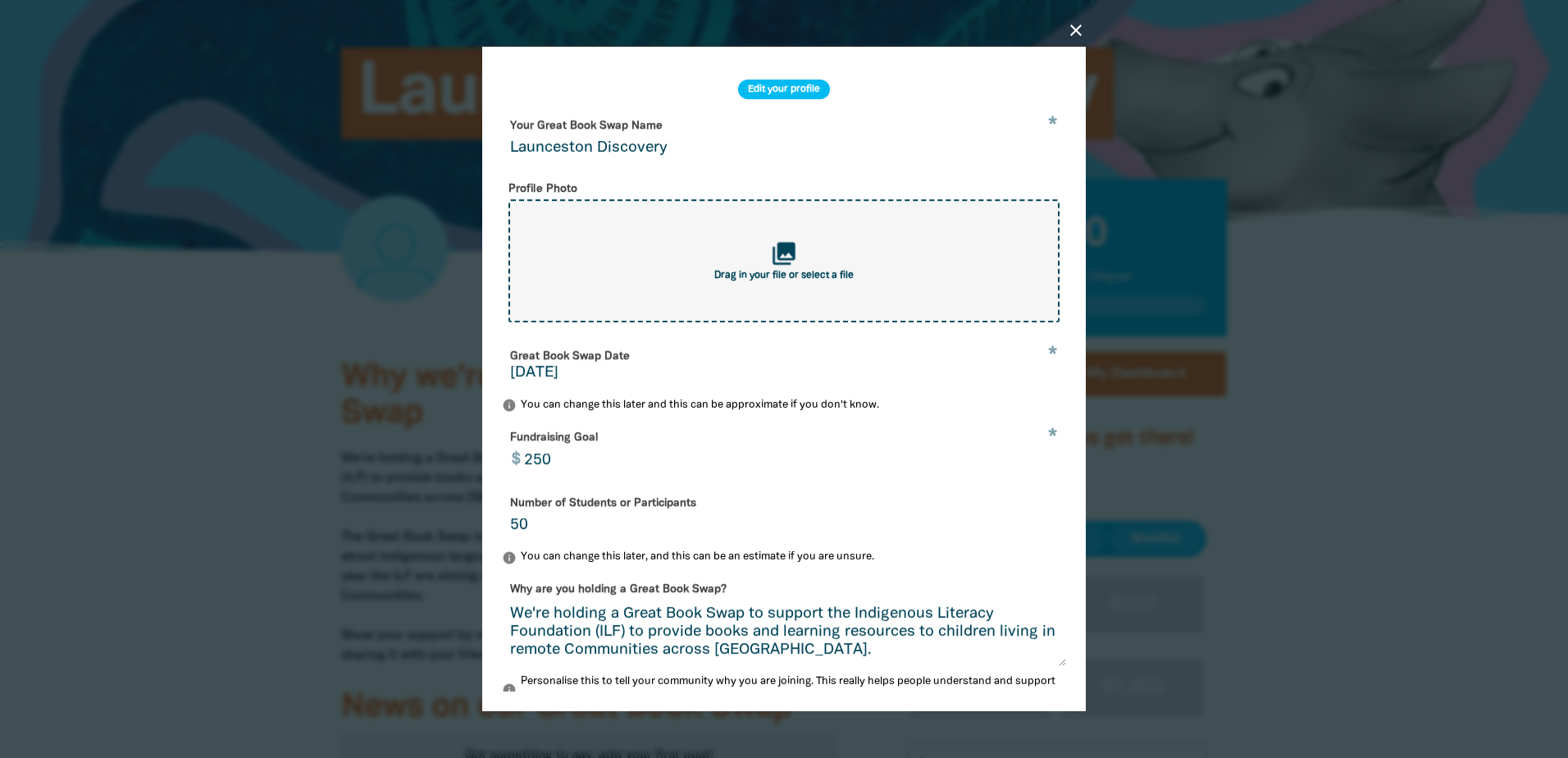
click at [775, 262] on icon "collections" at bounding box center [785, 253] width 27 height 27
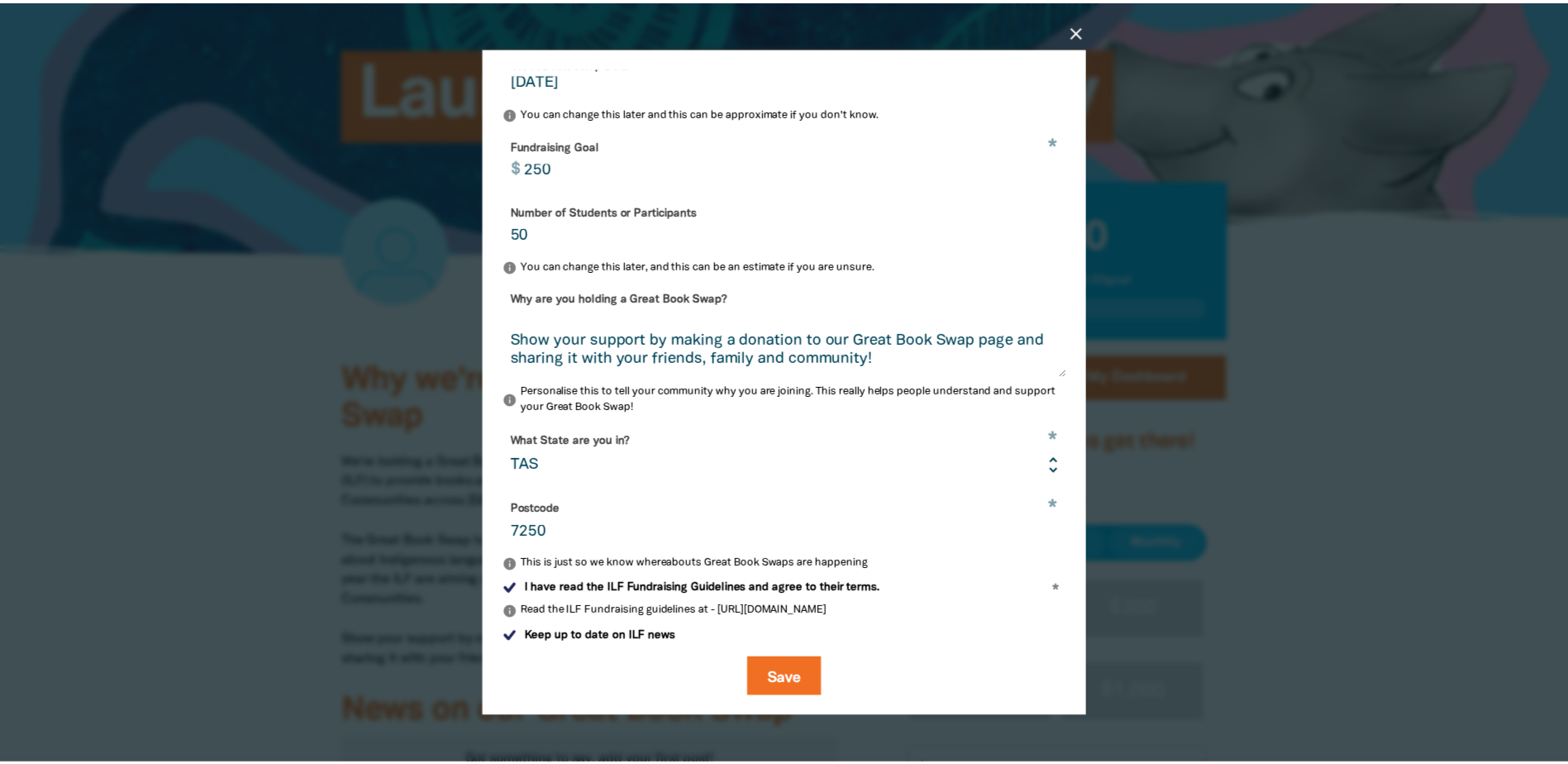
scroll to position [317, 0]
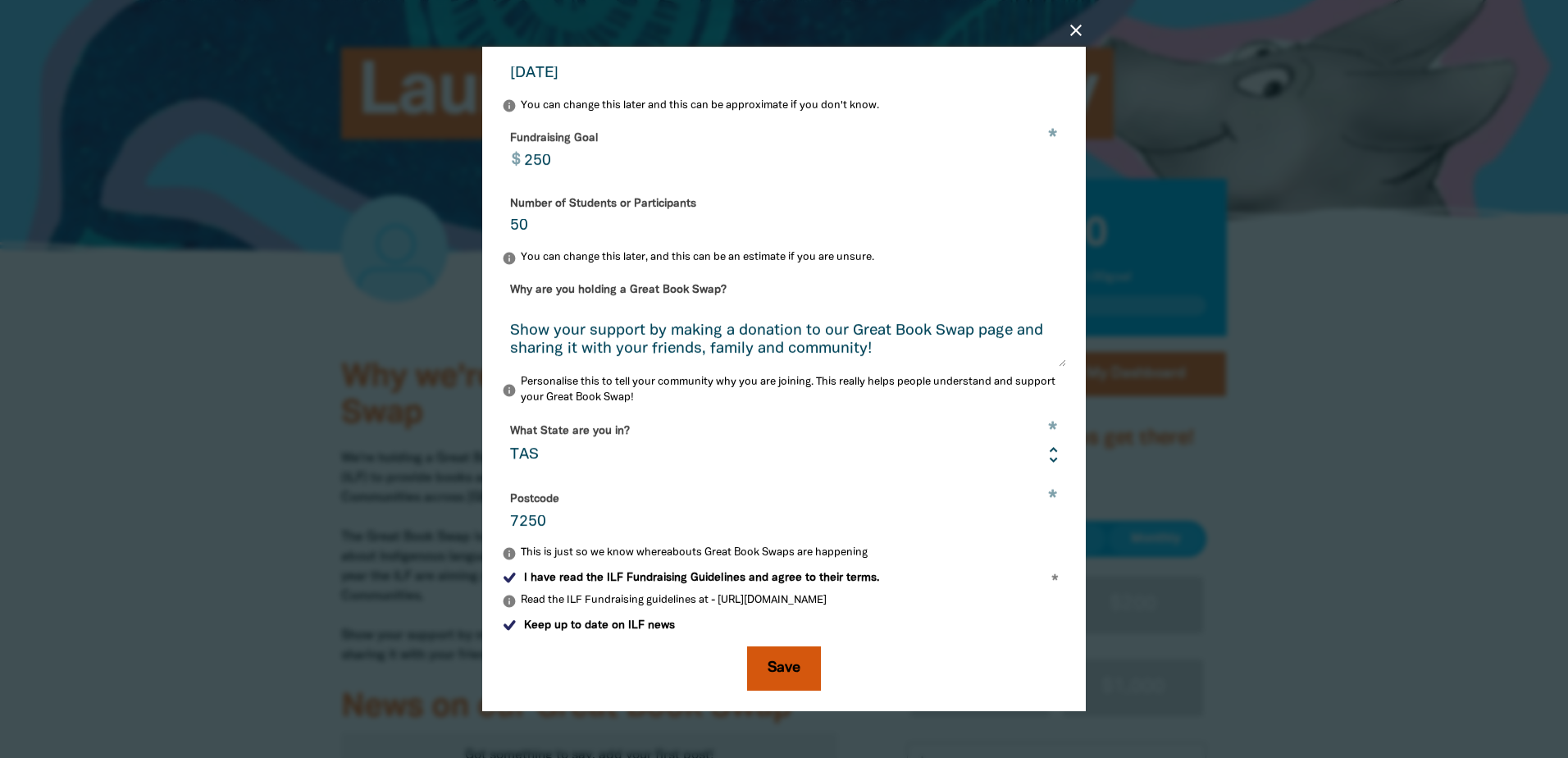
click at [769, 668] on button "Save" at bounding box center [784, 669] width 73 height 44
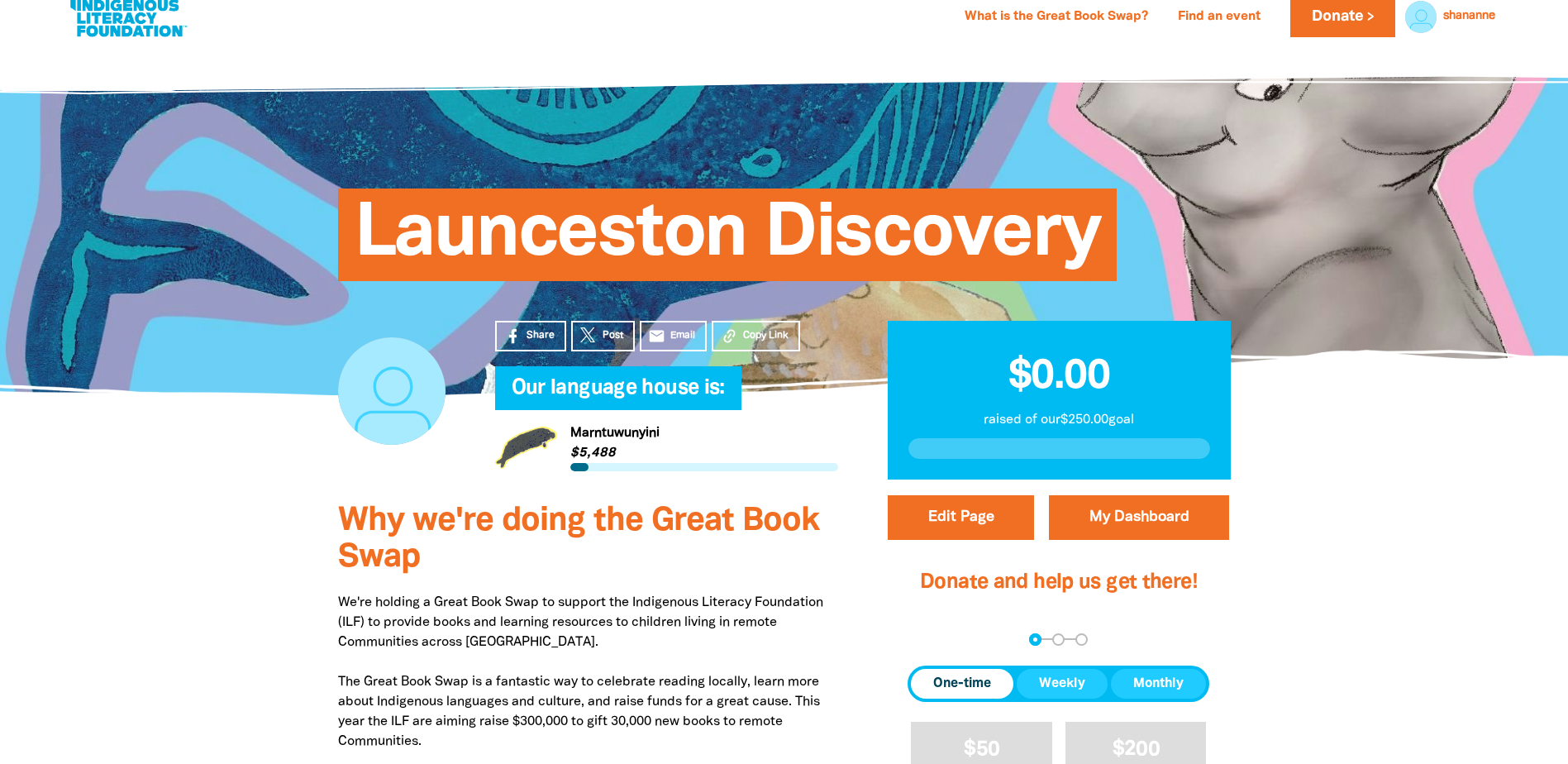
scroll to position [0, 0]
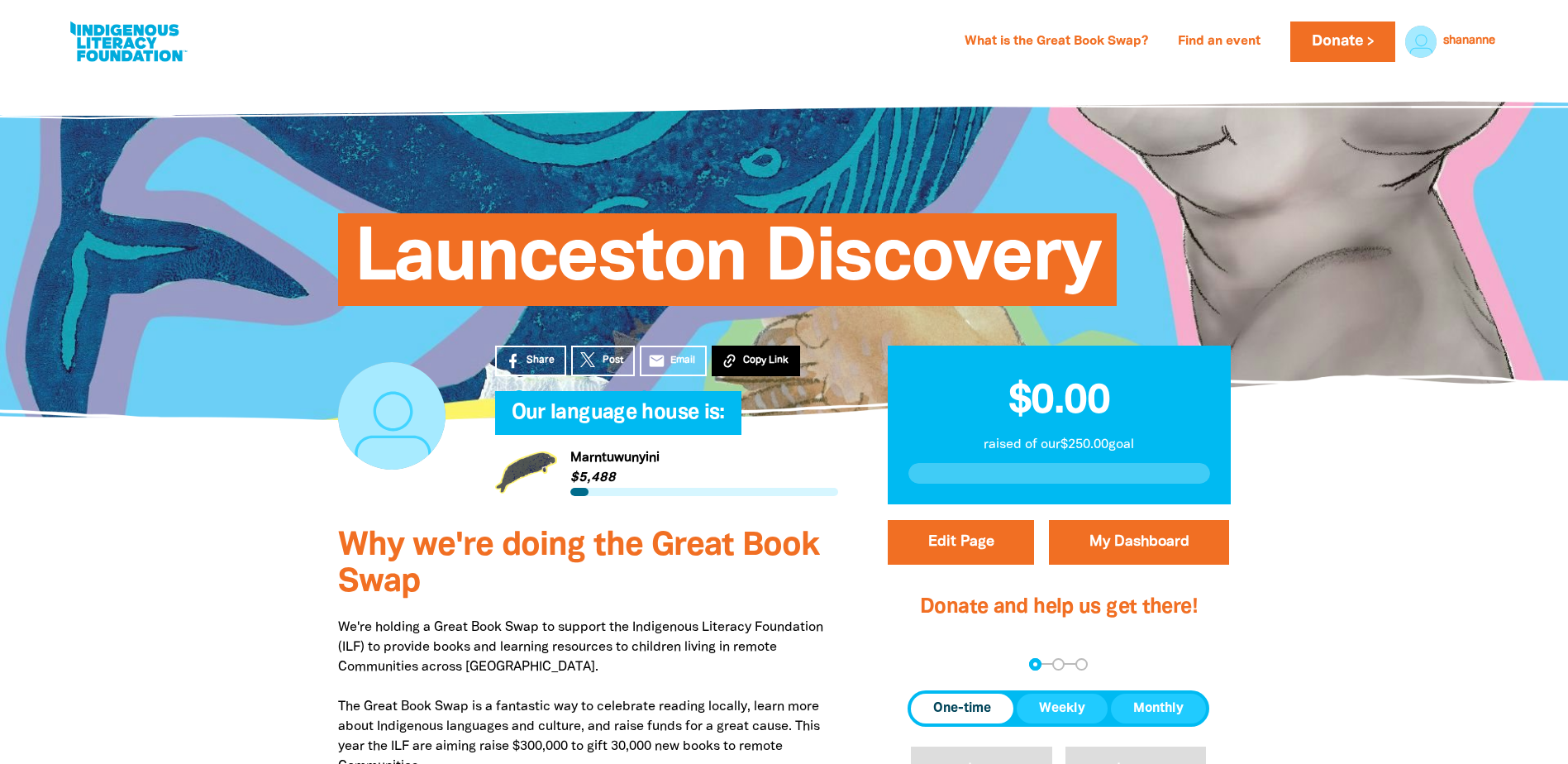
click at [783, 369] on button "Copy Link" at bounding box center [756, 361] width 89 height 30
click at [515, 363] on icon at bounding box center [513, 361] width 8 height 15
